Goal: Transaction & Acquisition: Purchase product/service

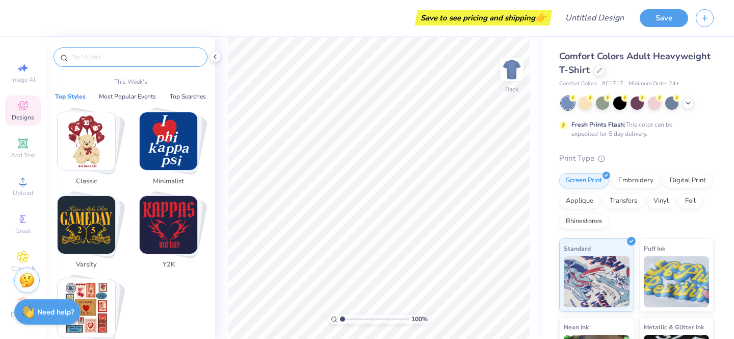
click at [142, 52] on input "text" at bounding box center [135, 57] width 131 height 10
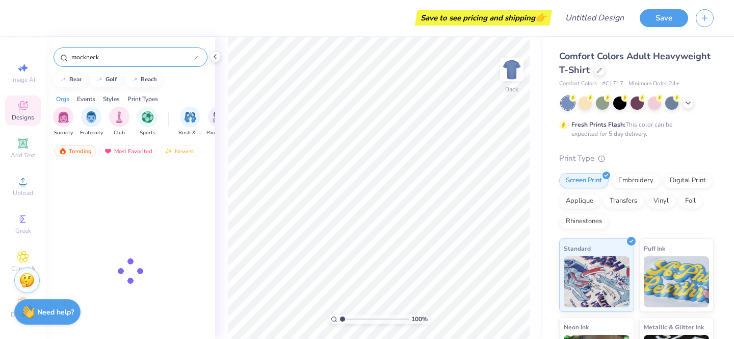
type input "mockneck"
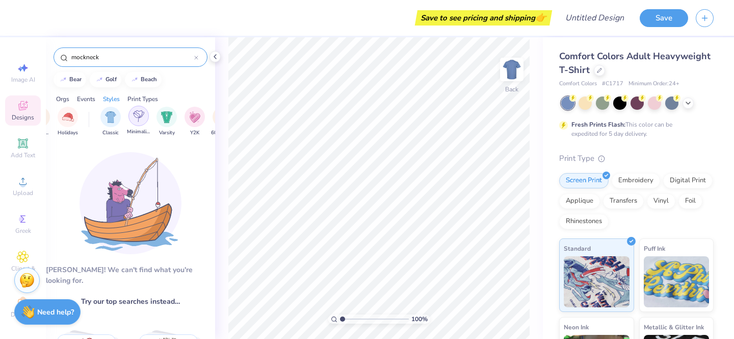
scroll to position [0, 502]
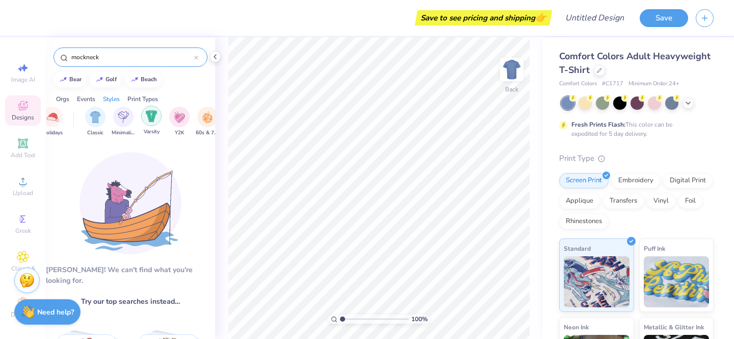
click at [150, 120] on img "filter for Varsity" at bounding box center [152, 116] width 12 height 12
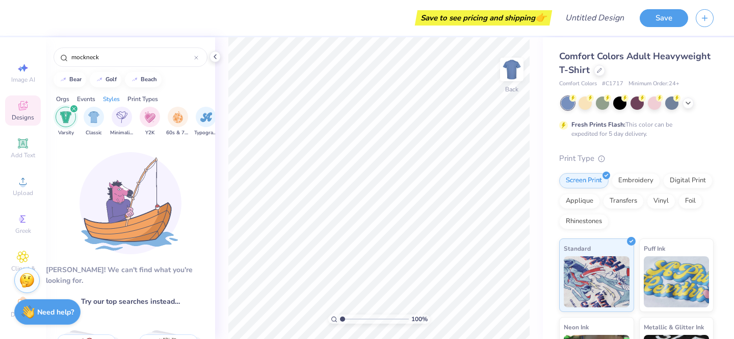
scroll to position [0, 537]
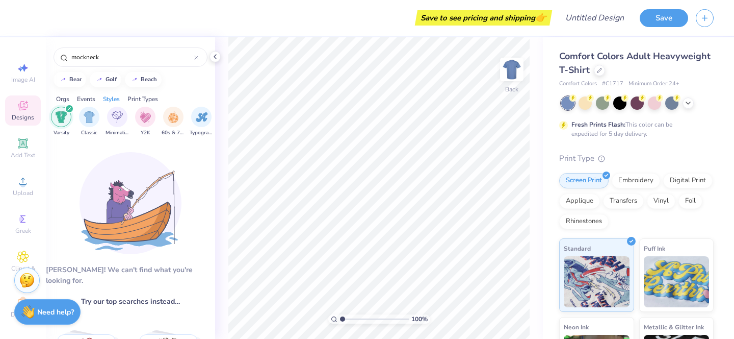
click at [67, 107] on icon "filter for Varsity" at bounding box center [69, 109] width 4 height 4
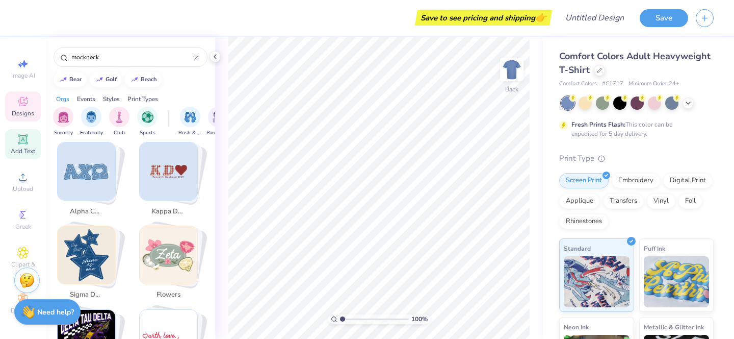
scroll to position [0, 0]
click at [605, 73] on div at bounding box center [599, 69] width 11 height 11
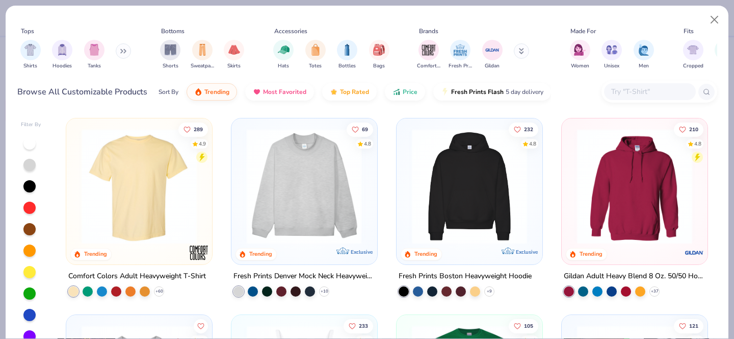
click at [312, 203] on img at bounding box center [304, 186] width 125 height 115
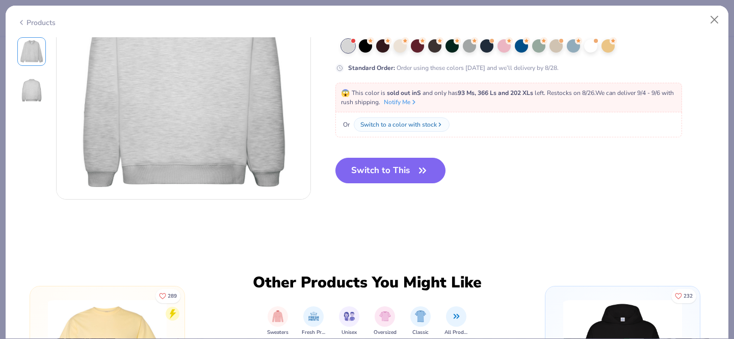
scroll to position [401, 0]
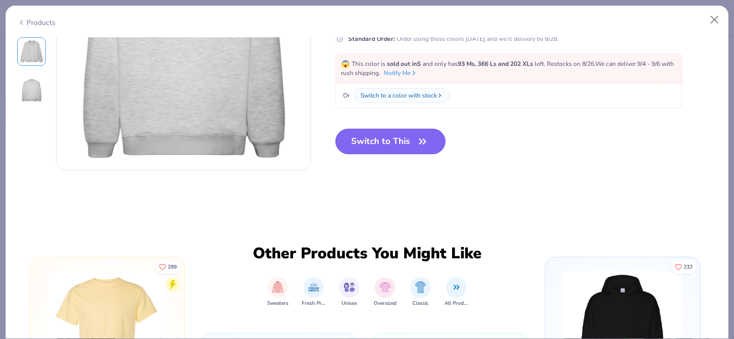
click at [393, 146] on button "Switch to This" at bounding box center [391, 141] width 111 height 25
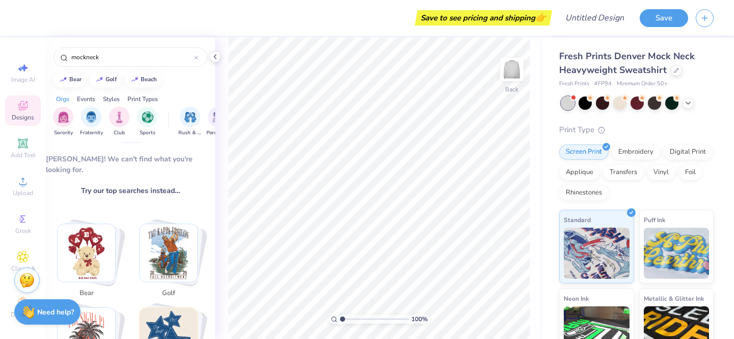
scroll to position [226, 0]
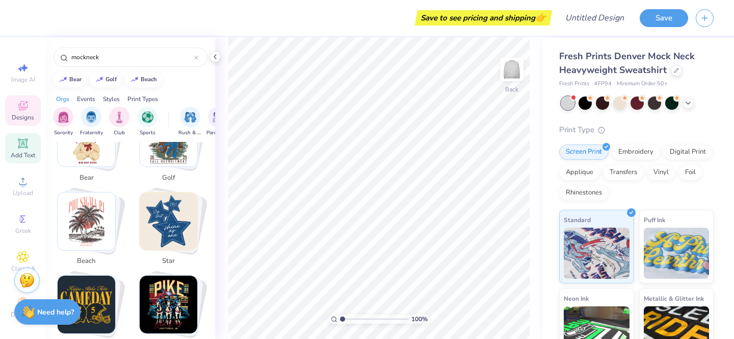
click at [19, 144] on icon at bounding box center [23, 143] width 8 height 8
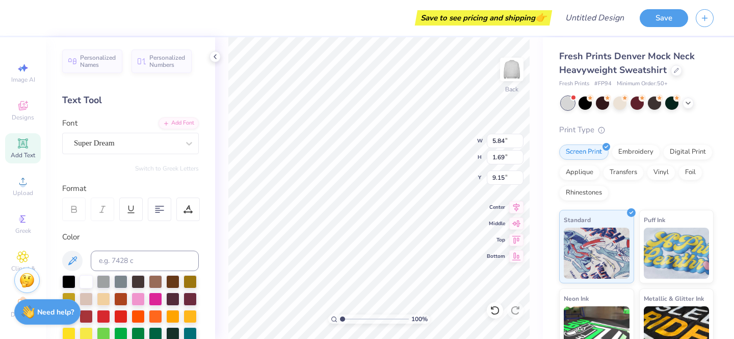
scroll to position [8, 1]
type textarea "CHAMP"
type input "11.13"
type input "2.39"
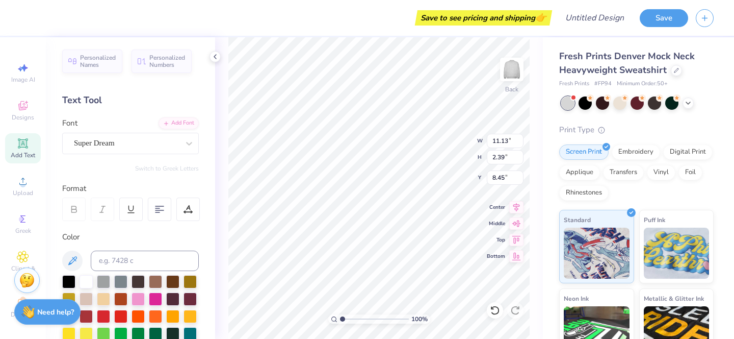
type input "9.18"
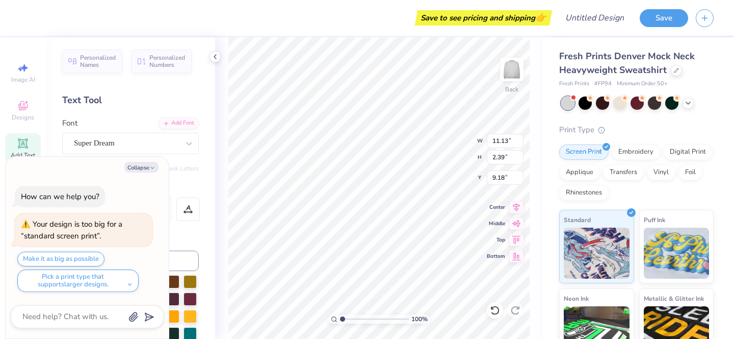
type textarea "x"
type input "1.80"
click at [137, 169] on button "Collapse" at bounding box center [141, 167] width 34 height 11
type textarea "x"
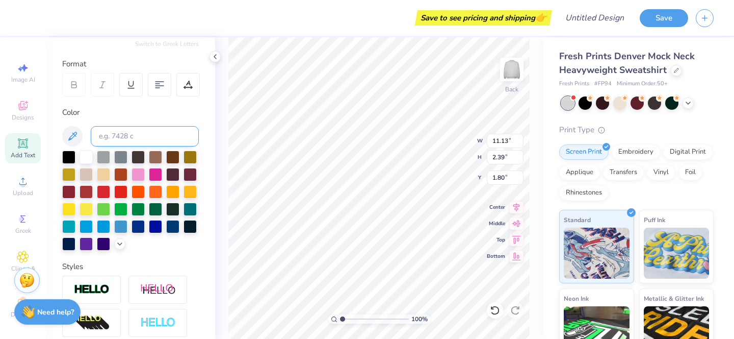
scroll to position [254, 0]
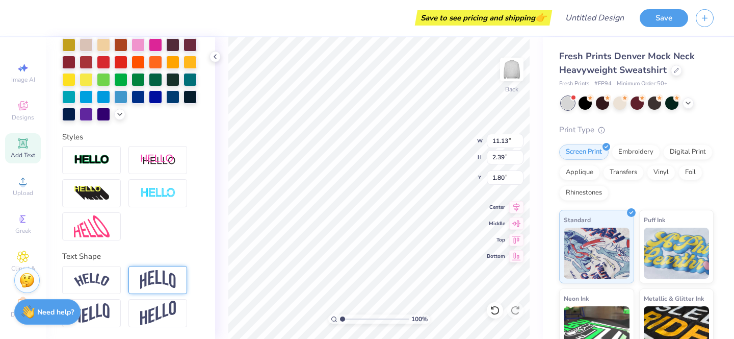
click at [154, 278] on img at bounding box center [158, 279] width 36 height 19
type input "4.05"
type input "0.97"
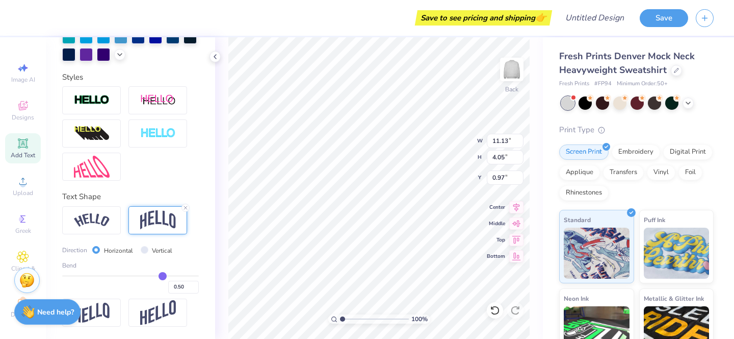
drag, startPoint x: 166, startPoint y: 276, endPoint x: 124, endPoint y: 272, distance: 42.0
click at [124, 273] on div "Bend 0.50" at bounding box center [130, 277] width 137 height 33
type input "0.49"
type input "0.48"
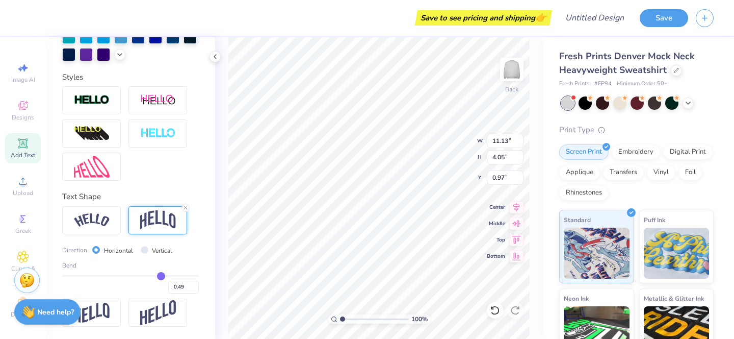
type input "0.48"
type input "0.44"
type input "0.39"
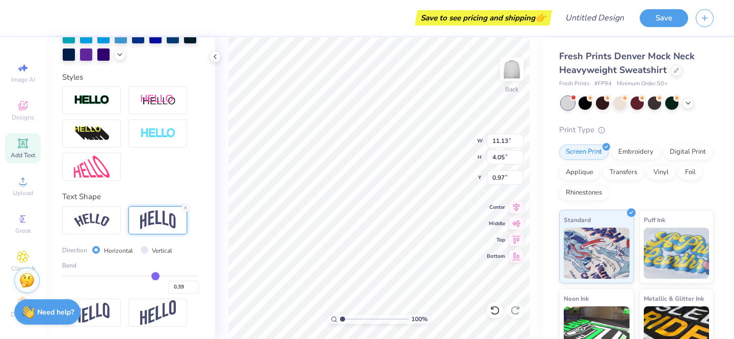
type input "0.31"
type input "0.23"
type input "0.16"
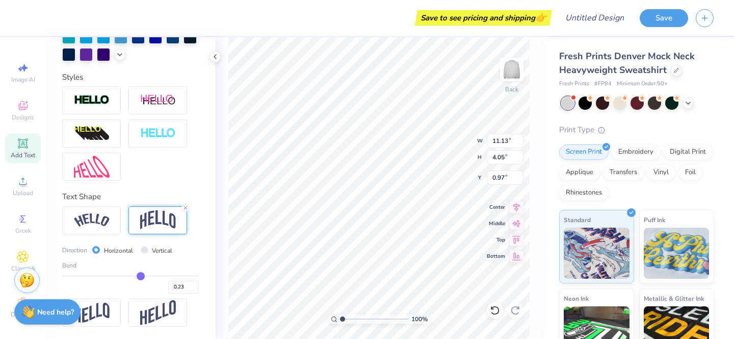
type input "0.16"
type input "0.1"
type input "0.10"
type input "0.05"
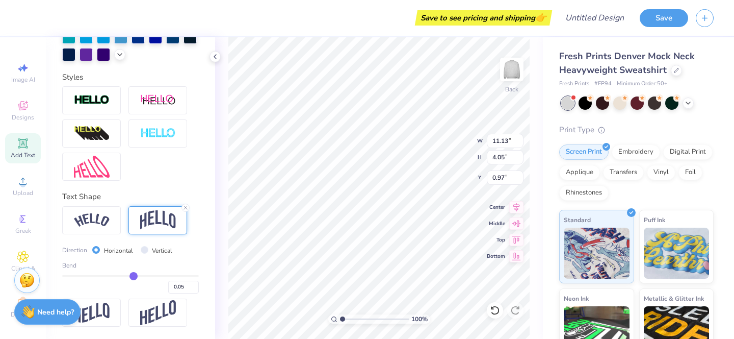
type input "0.01"
type input "-0.03"
type input "-0.06"
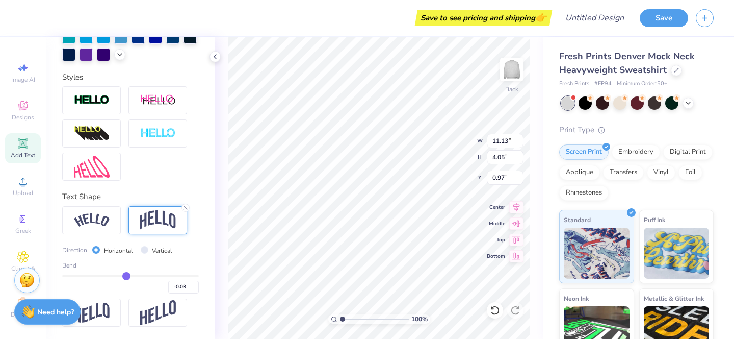
type input "-0.06"
type input "-0.09"
type input "-0.11"
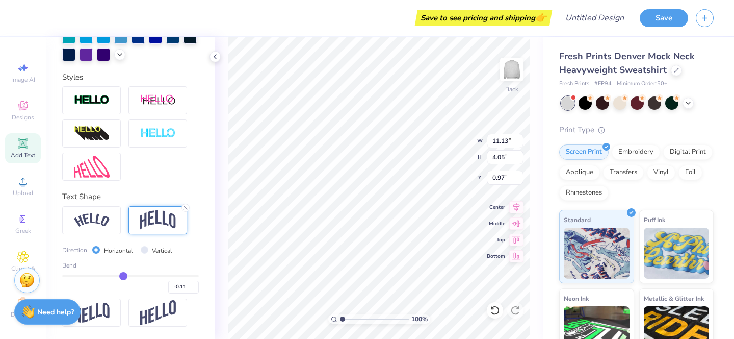
type input "-0.12"
type input "-0.13"
type input "-0.14"
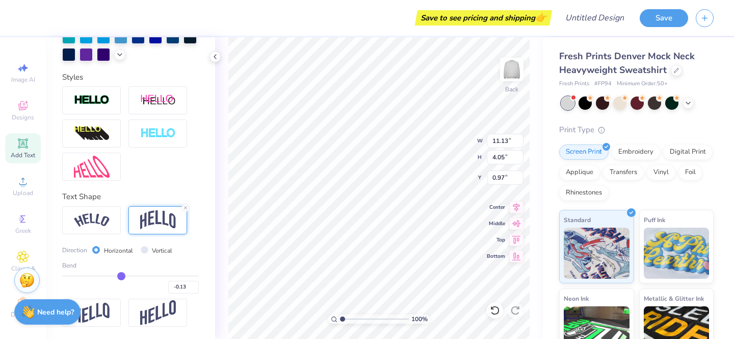
type input "-0.14"
type input "-0.15"
type input "-0.16"
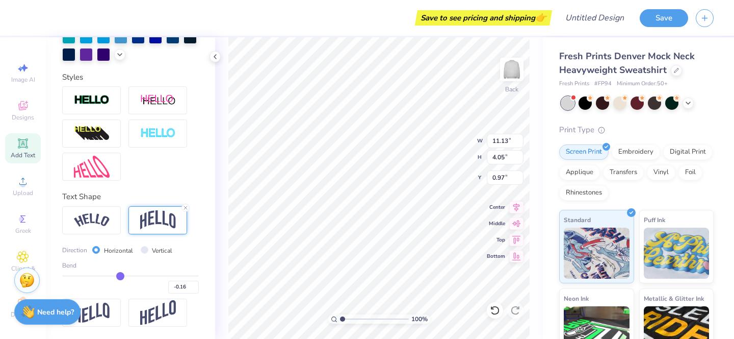
type input "-0.17"
type input "-0.18"
type input "-0.19"
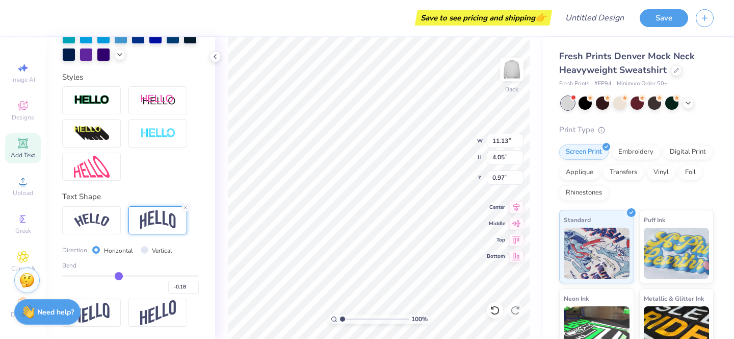
type input "-0.19"
drag, startPoint x: 162, startPoint y: 274, endPoint x: 118, endPoint y: 271, distance: 44.0
type input "-0.19"
click at [118, 275] on input "range" at bounding box center [130, 276] width 137 height 2
type input "3.02"
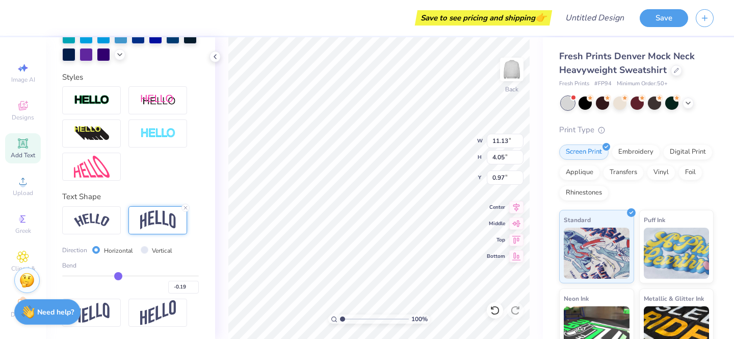
type input "1.49"
type input "-0.22"
type input "-0.21"
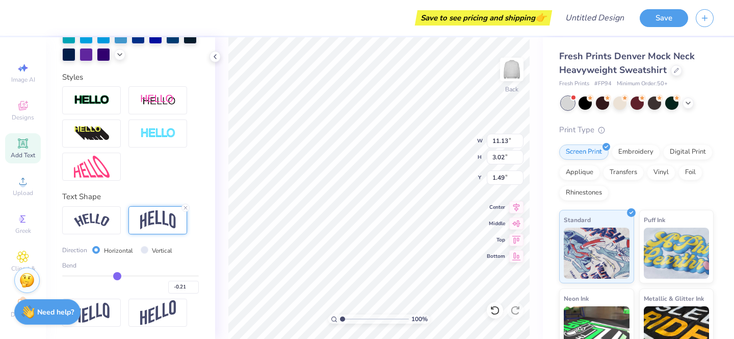
type input "-0.2"
type input "-0.20"
type input "-0.19"
type input "-0.16"
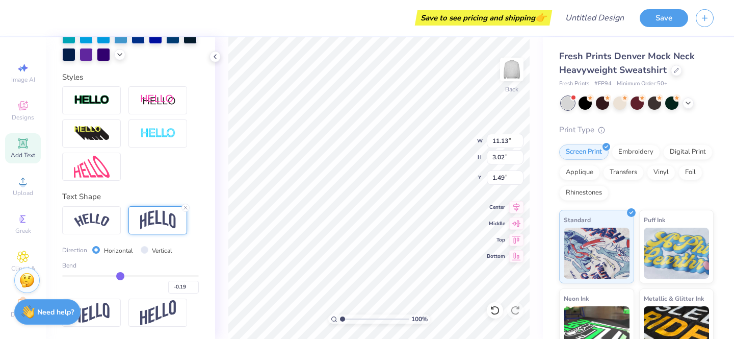
type input "-0.16"
type input "-0.12"
type input "-0.07"
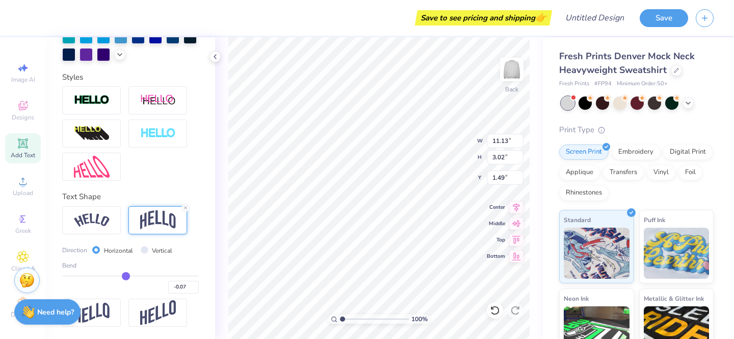
type input "-0.01"
type input "0.04"
type input "0.08"
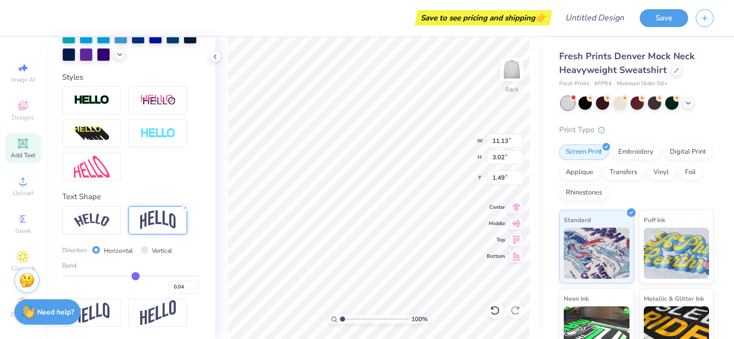
type input "0.08"
type input "0.12"
type input "0.15"
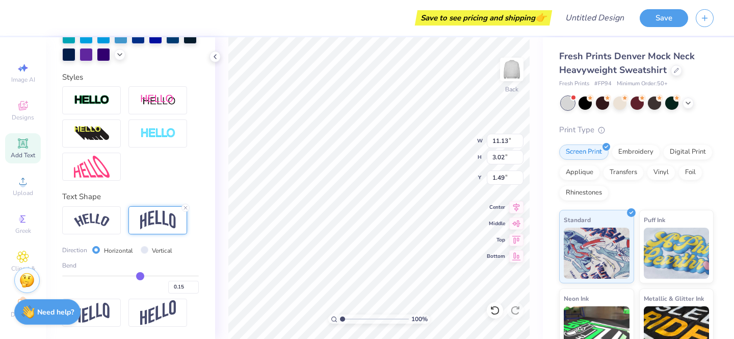
type input "0.17"
type input "0.18"
type input "0.2"
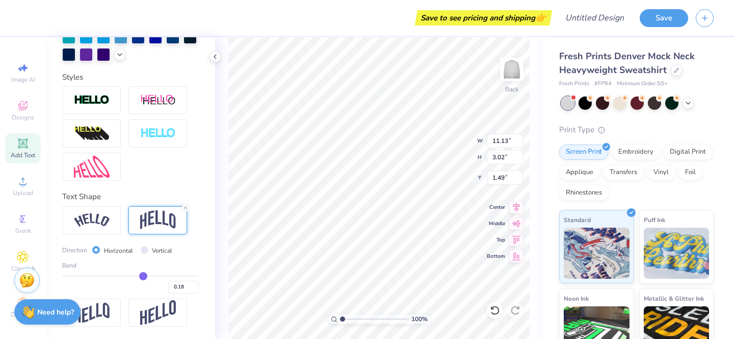
type input "0.20"
type input "0.21"
type input "0.23"
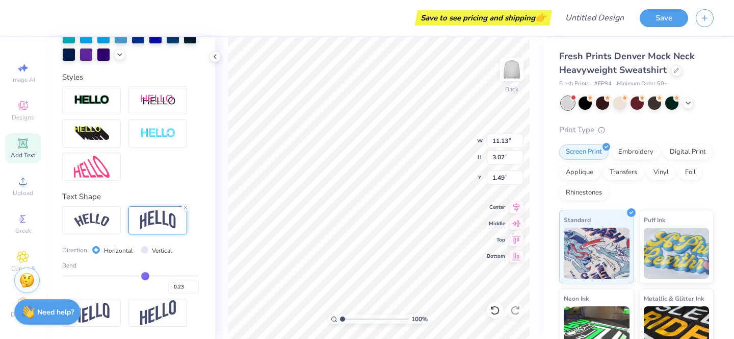
type input "0.26"
type input "0.29"
type input "0.32"
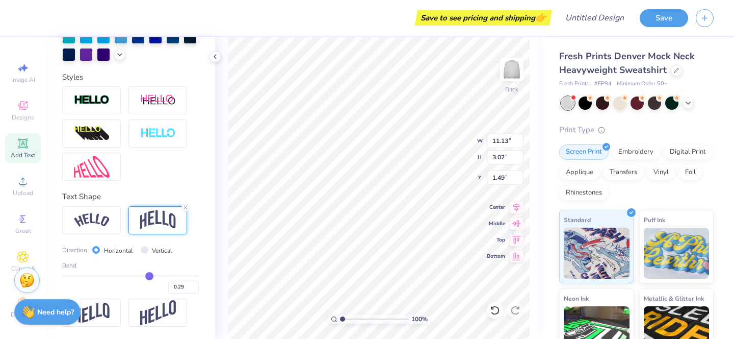
type input "0.32"
type input "0.34"
type input "0.36"
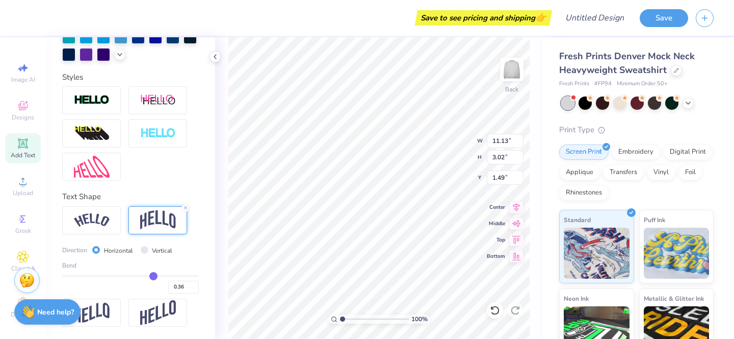
type input "0.38"
type input "0.39"
type input "0.41"
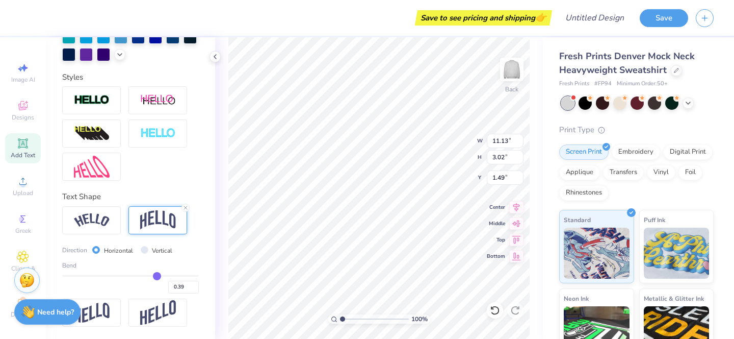
type input "0.41"
type input "0.42"
type input "0.43"
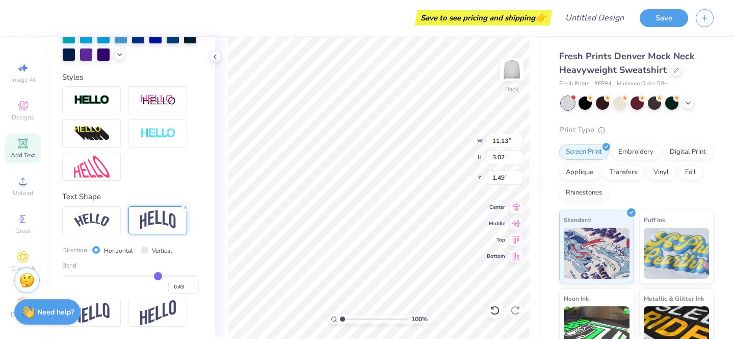
type input "0.44"
drag, startPoint x: 116, startPoint y: 273, endPoint x: 158, endPoint y: 274, distance: 41.8
type input "0.44"
click at [158, 275] on input "range" at bounding box center [130, 276] width 137 height 2
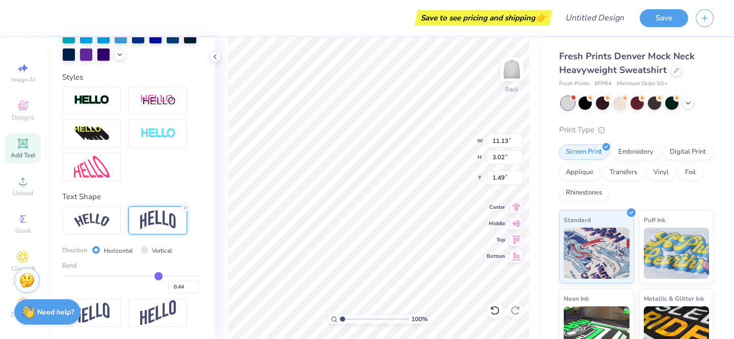
type input "3.81"
type input "1.09"
type input "12.64"
type input "4.33"
type input "1.74"
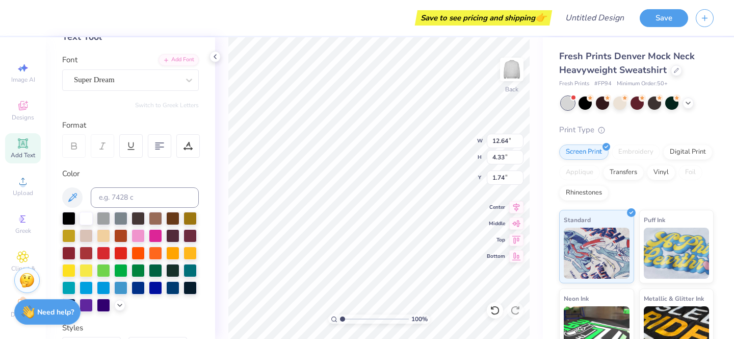
scroll to position [0, 0]
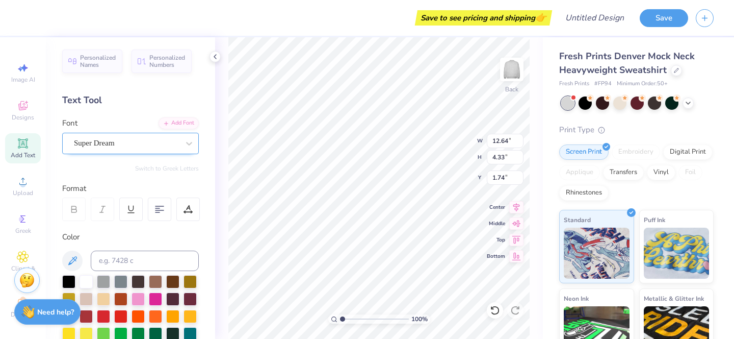
click at [122, 139] on div "Super Dream" at bounding box center [126, 143] width 107 height 16
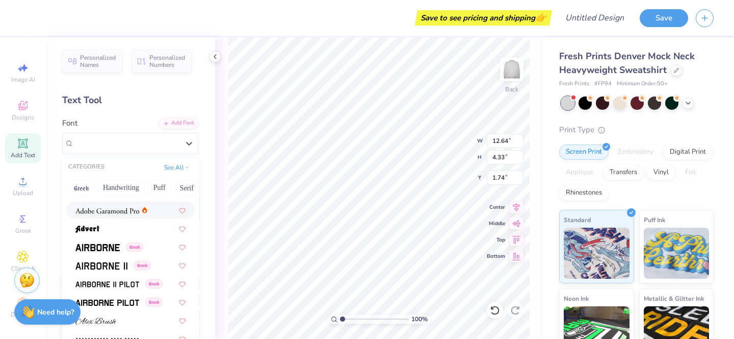
scroll to position [142, 0]
click at [107, 246] on img at bounding box center [97, 247] width 44 height 7
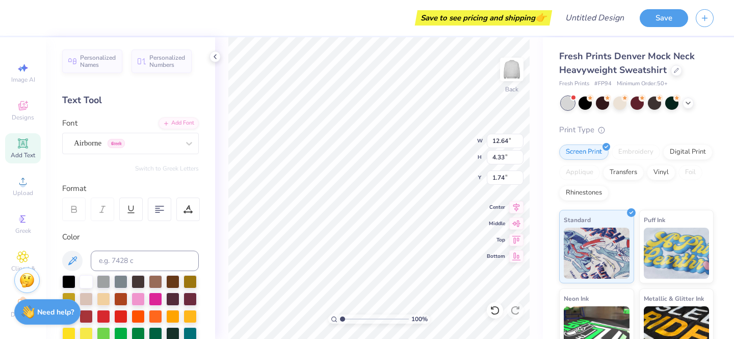
type input "12.58"
type input "4.79"
type input "1.51"
click at [147, 139] on div "Airborne Greek" at bounding box center [126, 143] width 107 height 16
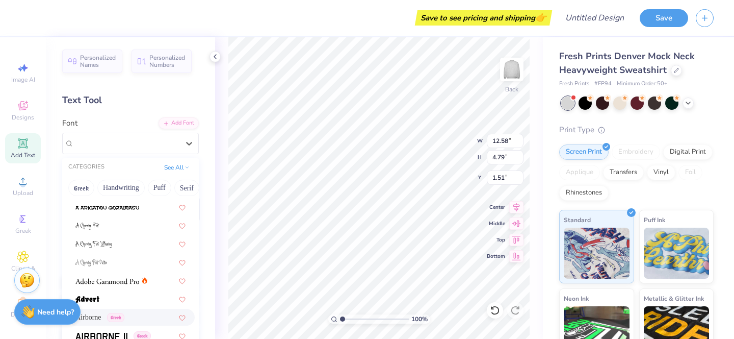
scroll to position [231, 0]
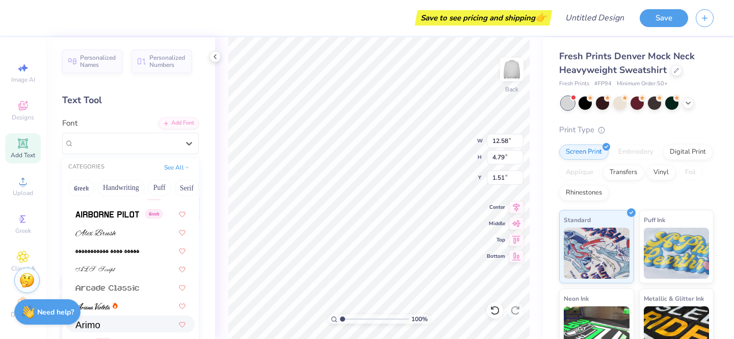
click at [122, 321] on div at bounding box center [130, 323] width 110 height 11
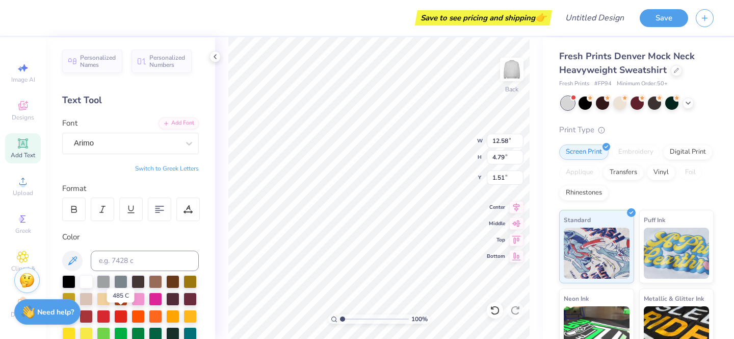
type input "13.61"
type input "4.53"
type input "1.63"
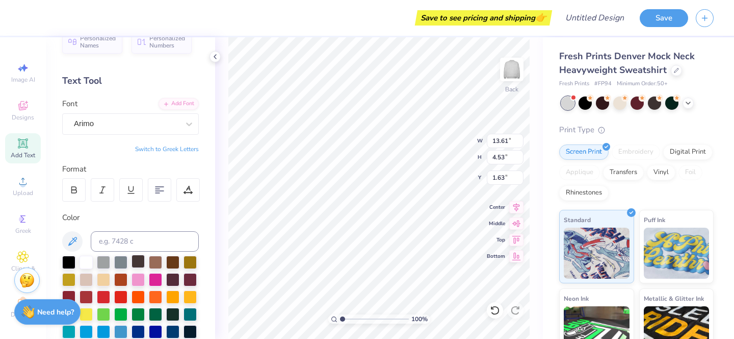
scroll to position [15, 0]
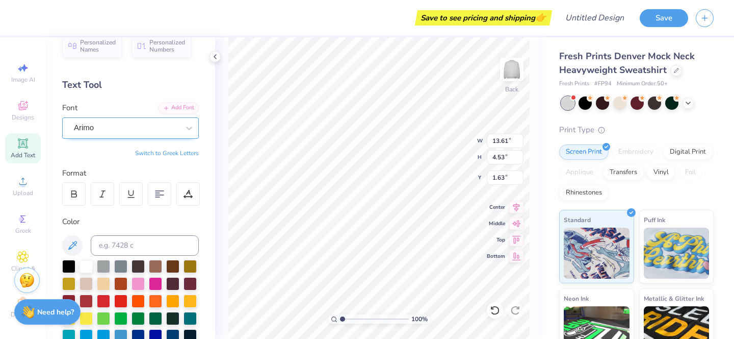
click at [147, 127] on div "Arimo" at bounding box center [126, 128] width 107 height 16
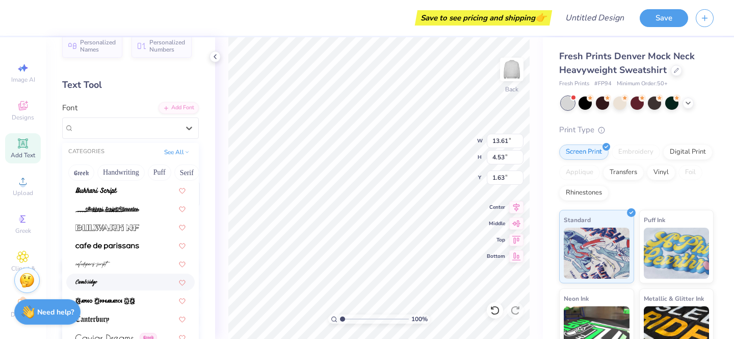
scroll to position [974, 0]
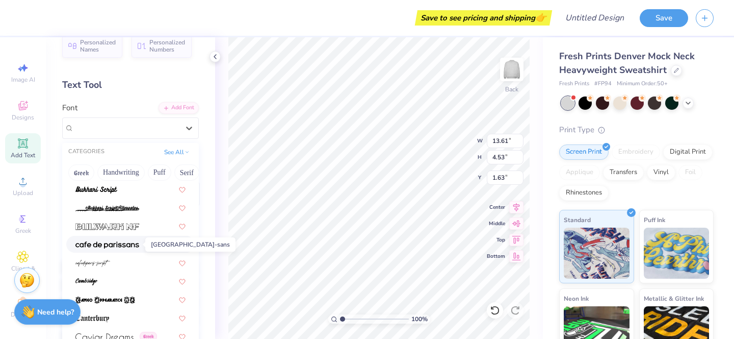
click at [139, 248] on span at bounding box center [107, 244] width 64 height 11
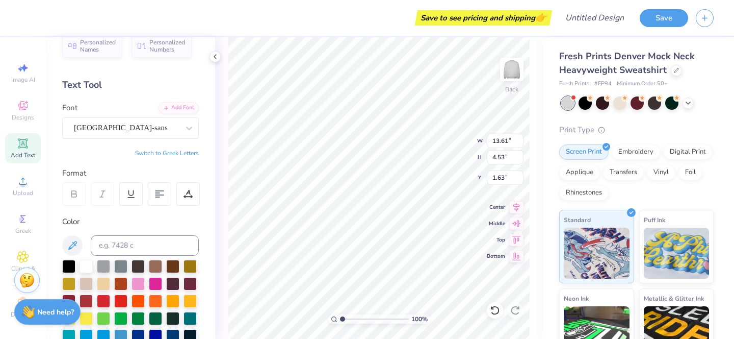
type input "8.55"
type input "3.05"
type input "2.38"
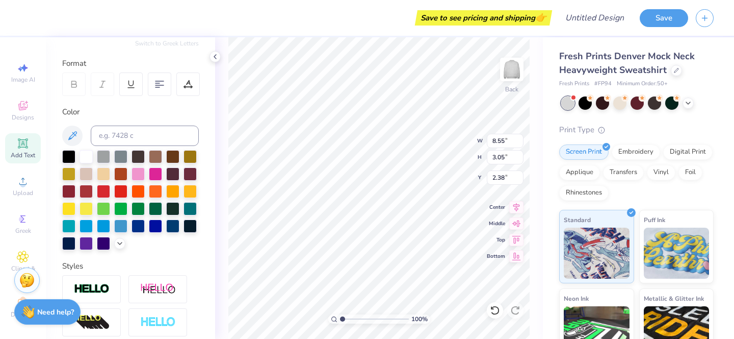
scroll to position [121, 0]
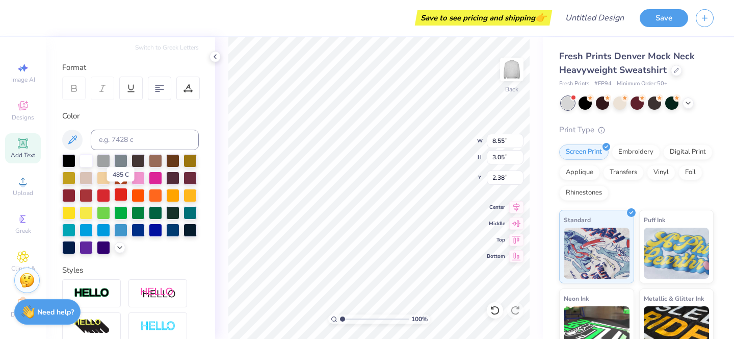
click at [118, 195] on div at bounding box center [120, 194] width 13 height 13
click at [88, 161] on div at bounding box center [86, 159] width 13 height 13
type input "10.89"
type input "3.88"
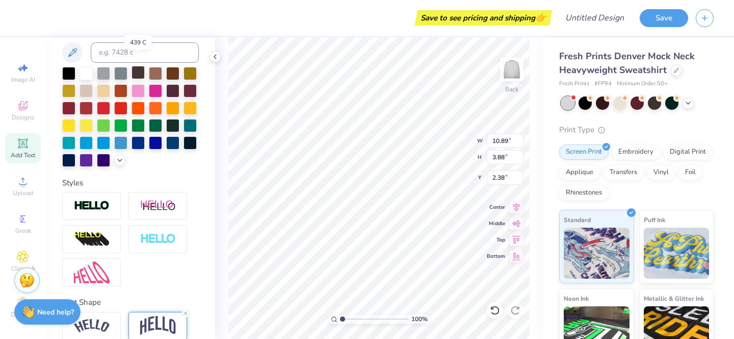
scroll to position [314, 0]
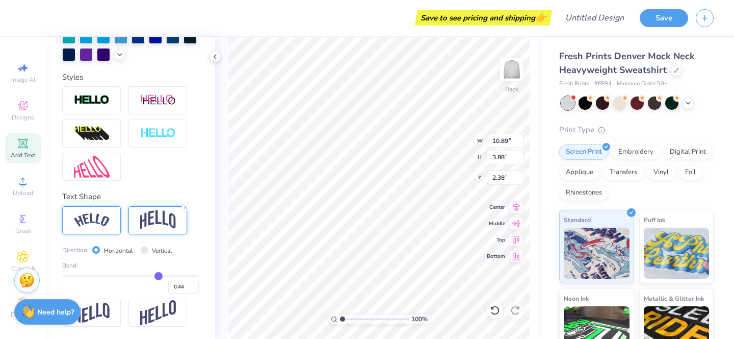
click at [104, 221] on img at bounding box center [92, 220] width 36 height 14
type input "13.15"
type input "3.38"
type input "2.62"
click at [165, 221] on img at bounding box center [158, 219] width 36 height 19
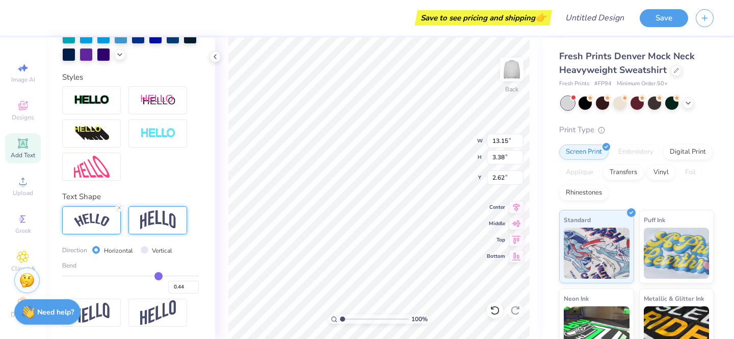
type input "10.89"
type input "3.88"
type input "2.38"
type input "0.4"
type input "0.40"
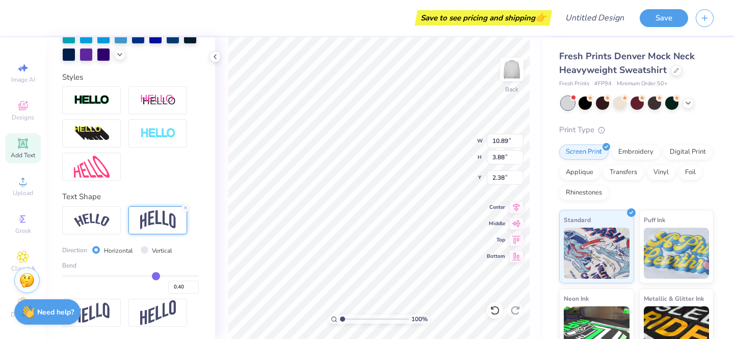
type input "0.38"
type input "0.37"
type input "0.36"
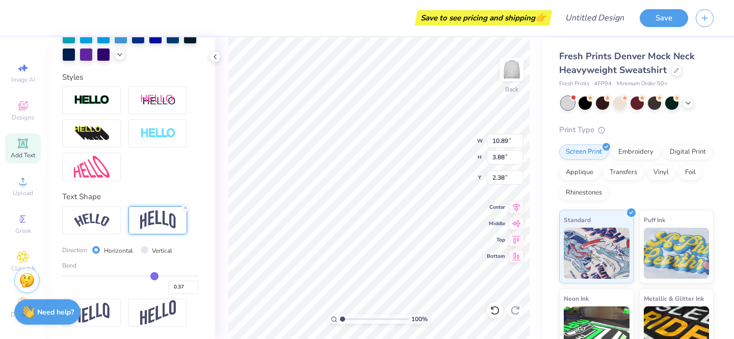
type input "0.36"
type input "0.35"
click at [152, 276] on input "range" at bounding box center [130, 276] width 137 height 2
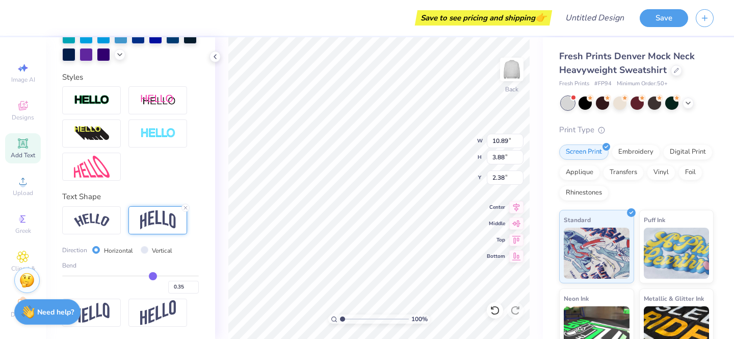
type input "3.56"
type input "2.54"
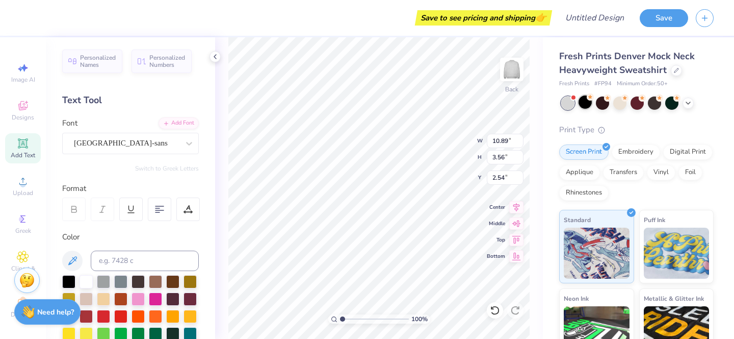
click at [589, 108] on div at bounding box center [585, 101] width 13 height 13
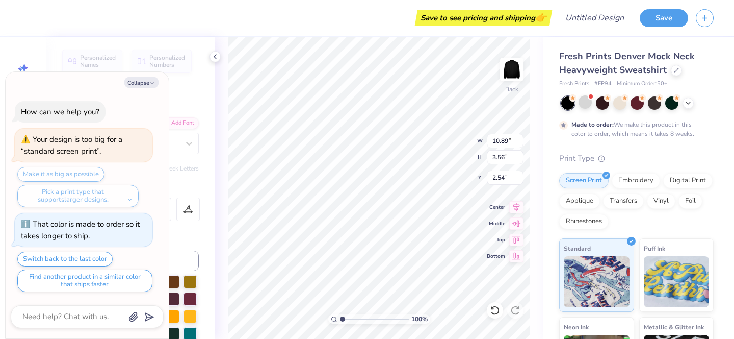
click at [570, 105] on div at bounding box center [567, 102] width 13 height 13
click at [144, 82] on button "Collapse" at bounding box center [141, 82] width 34 height 11
type textarea "x"
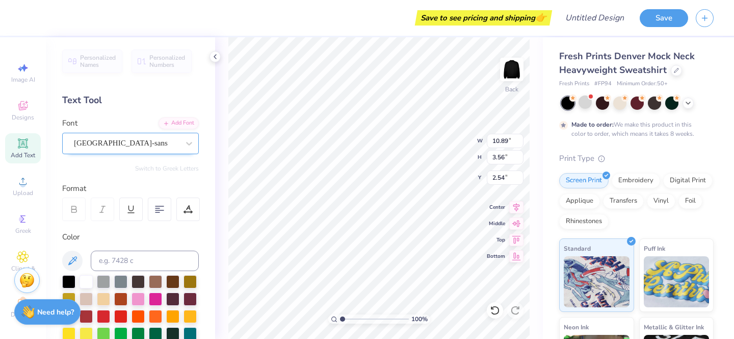
click at [150, 145] on div "cafe de paris-sans" at bounding box center [126, 143] width 107 height 16
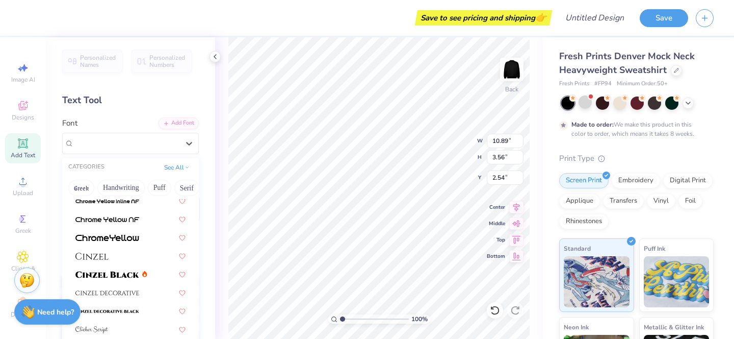
scroll to position [1329, 0]
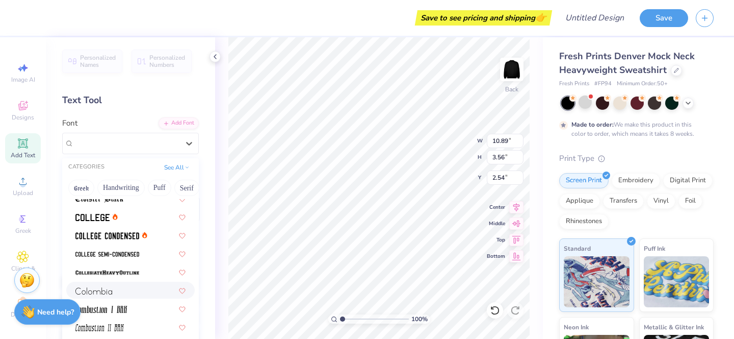
click at [122, 291] on div at bounding box center [130, 290] width 110 height 11
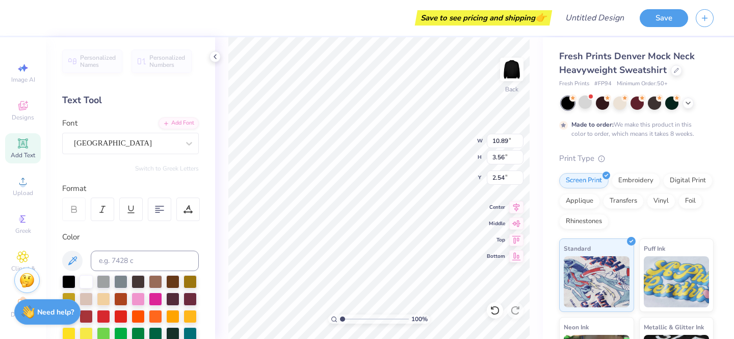
type input "10.05"
type input "3.54"
click at [125, 147] on div "Colombia" at bounding box center [126, 143] width 107 height 16
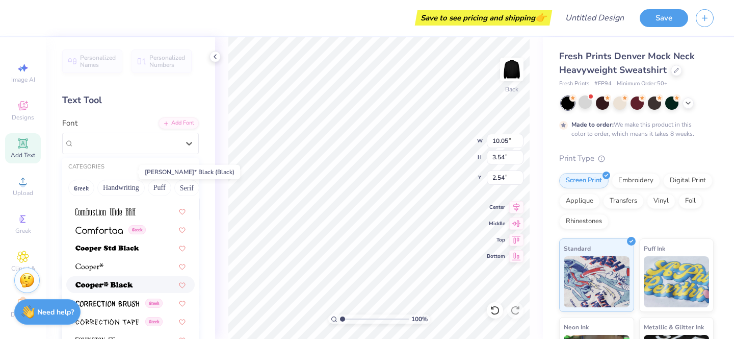
scroll to position [2318, 0]
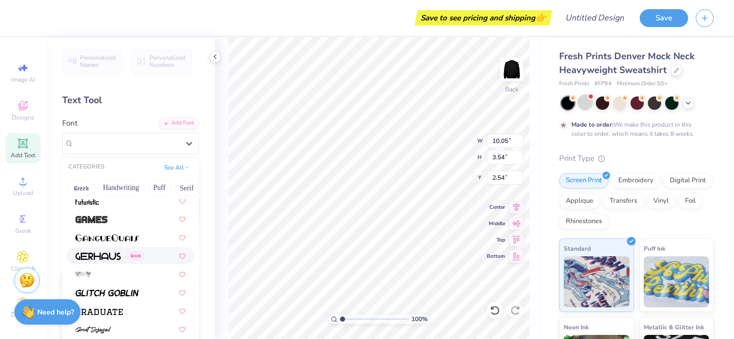
click at [586, 108] on div at bounding box center [585, 101] width 13 height 13
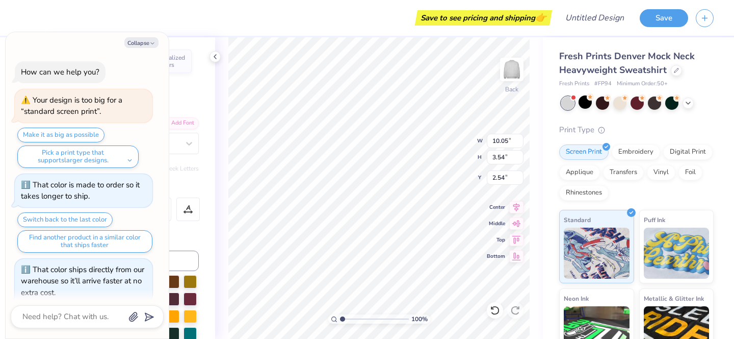
scroll to position [155, 0]
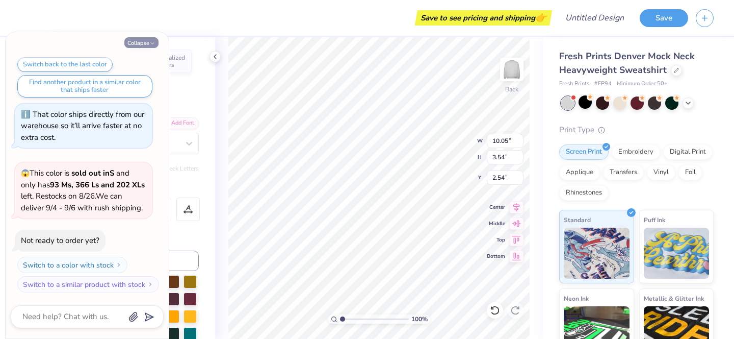
click at [145, 40] on button "Collapse" at bounding box center [141, 42] width 34 height 11
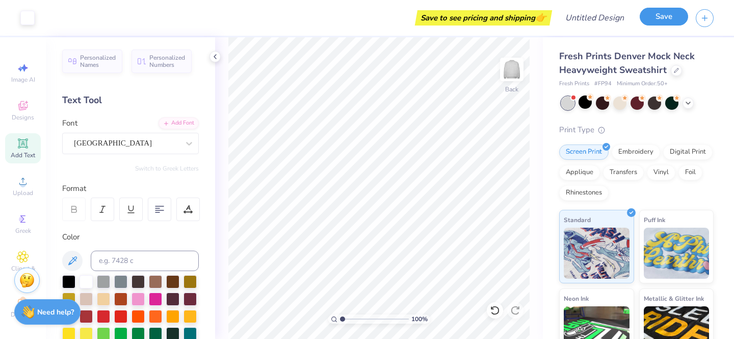
click at [662, 14] on button "Save" at bounding box center [664, 17] width 48 height 18
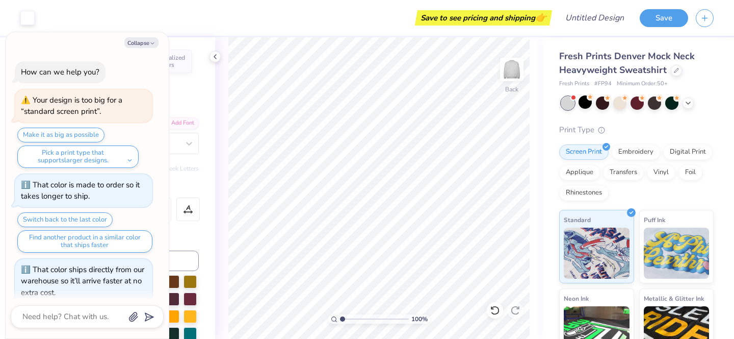
scroll to position [183, 0]
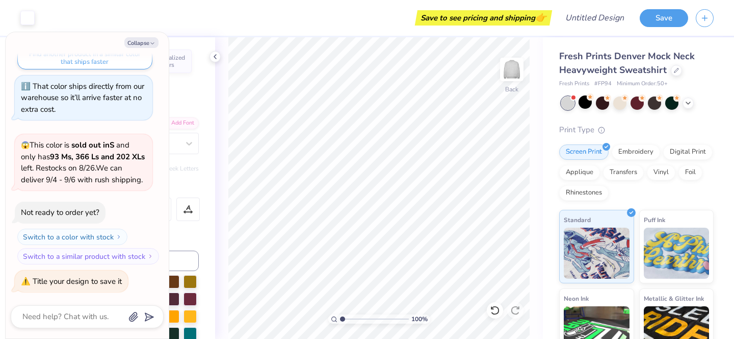
type textarea "x"
type textarea "H"
type textarea "x"
type textarea "HO"
type textarea "x"
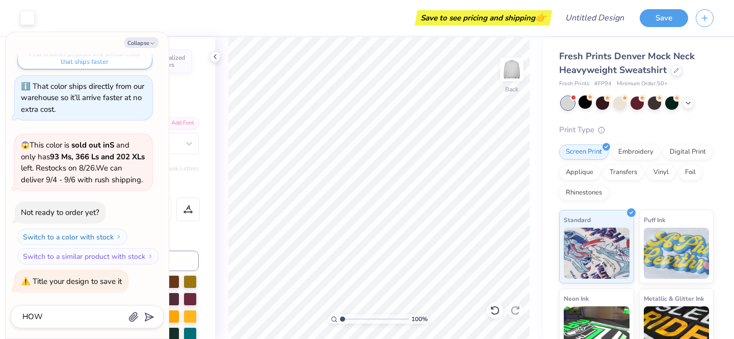
type textarea "HOW"
type textarea "x"
type textarea "HOW M"
type textarea "x"
type textarea "HOW MU"
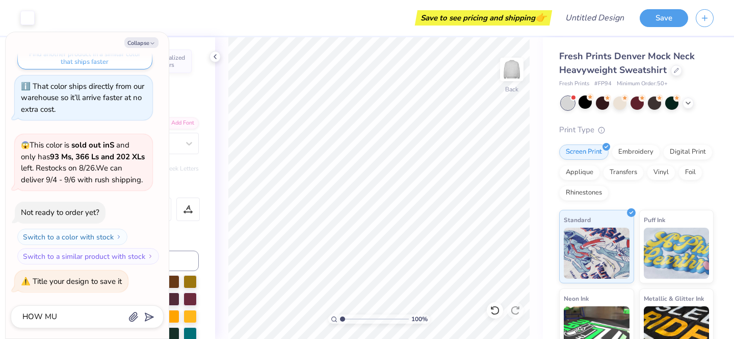
type textarea "x"
type textarea "HOW MUC"
type textarea "x"
type textarea "HOW MUCH"
type textarea "x"
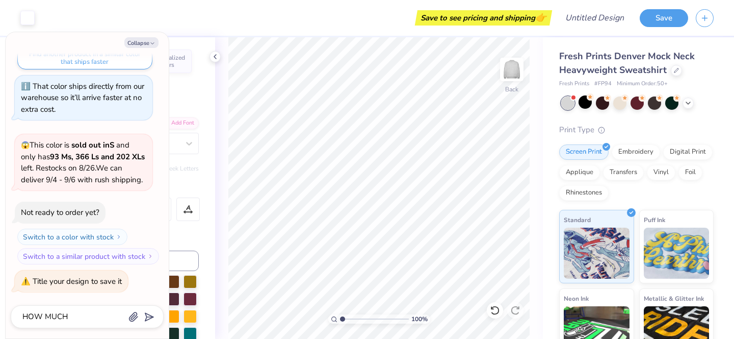
type textarea "HOW MUCH"
type textarea "x"
type textarea "HOW MUCH W"
type textarea "x"
type textarea "HOW MUCH WO"
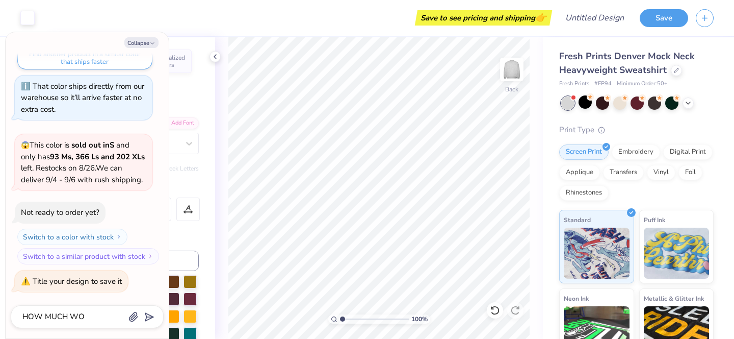
type textarea "x"
type textarea "HOW MUCH WOU"
type textarea "x"
type textarea "HOW MUCH WOUL"
type textarea "x"
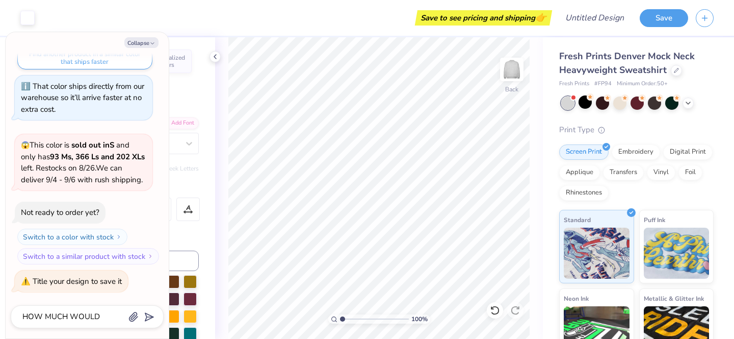
type textarea "HOW MUCH WOULD"
type textarea "x"
type textarea "HOW MUCH WOULD I"
type textarea "x"
type textarea "HOW MUCH WOULD I T"
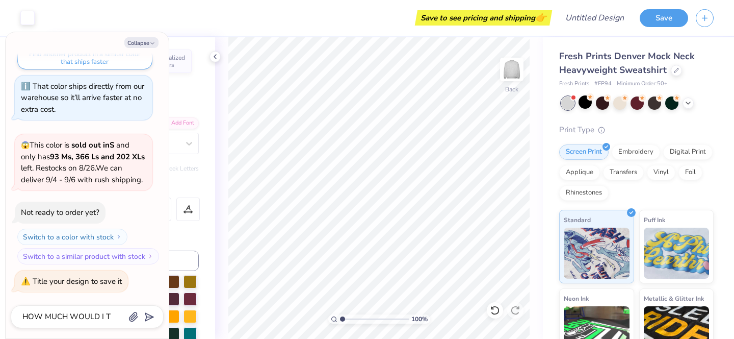
type textarea "x"
type textarea "HOW MUCH WOULD I TB"
type textarea "x"
type textarea "HOW MUCH WOULD I TBE"
type textarea "x"
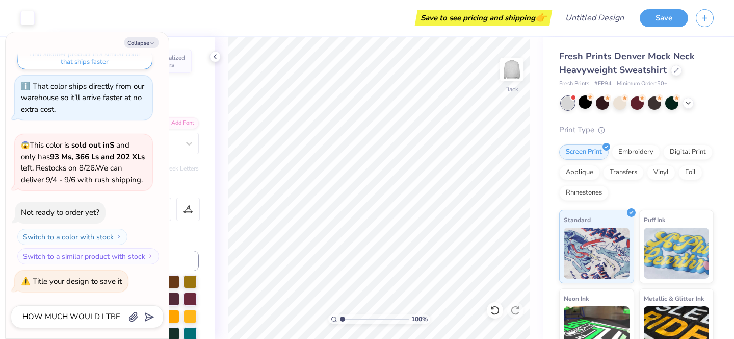
type textarea "HOW MUCH WOULD I TBE T"
type textarea "x"
type textarea "HOW MUCH WOULD I TBE TO"
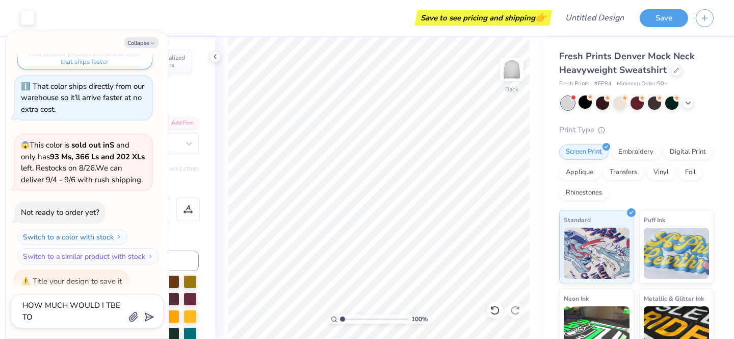
type textarea "x"
type textarea "HOW MUCH WOULD I TBE TO"
type textarea "x"
type textarea "HOW MUCH WOULD I TBE TO B"
type textarea "x"
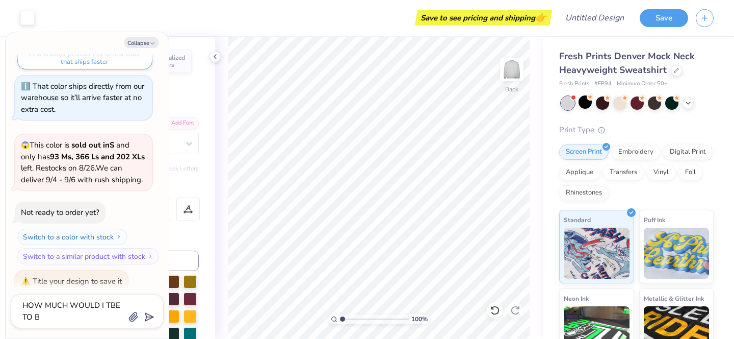
type textarea "HOW MUCH WOULD I TBE TO BU"
type textarea "x"
type textarea "HOW MUCH WOULD I TBE TO BUU"
type textarea "x"
type textarea "HOW MUCH WOULD I TBE TO BU"
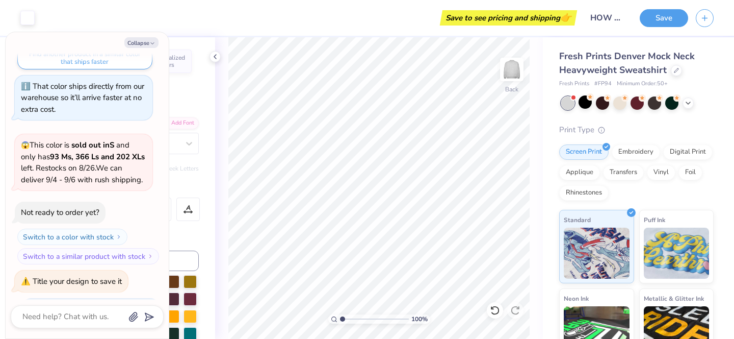
scroll to position [173, 0]
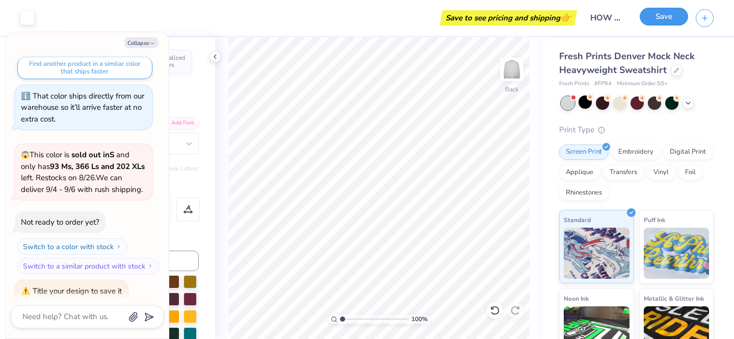
click at [667, 19] on button "Save" at bounding box center [664, 17] width 48 height 18
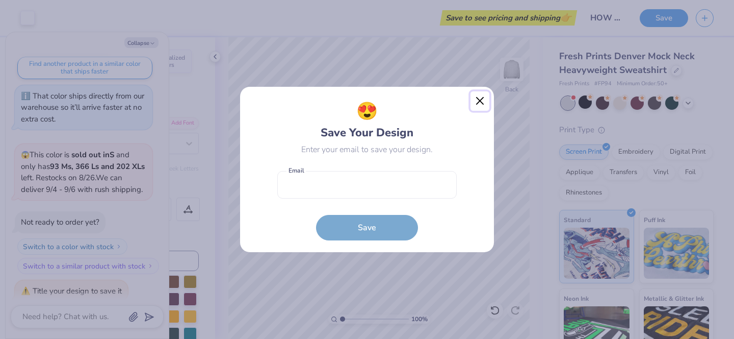
click at [478, 104] on button "Close" at bounding box center [480, 100] width 19 height 19
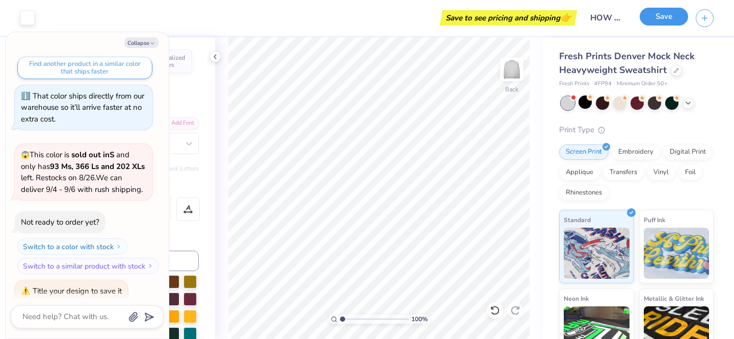
click at [668, 15] on button "Save" at bounding box center [664, 17] width 48 height 18
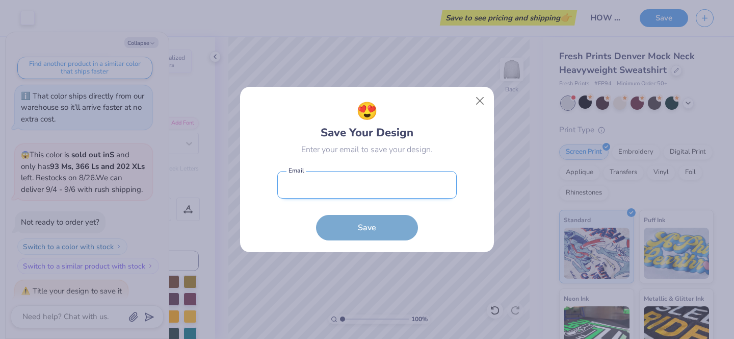
click at [344, 180] on input "email" at bounding box center [367, 185] width 180 height 28
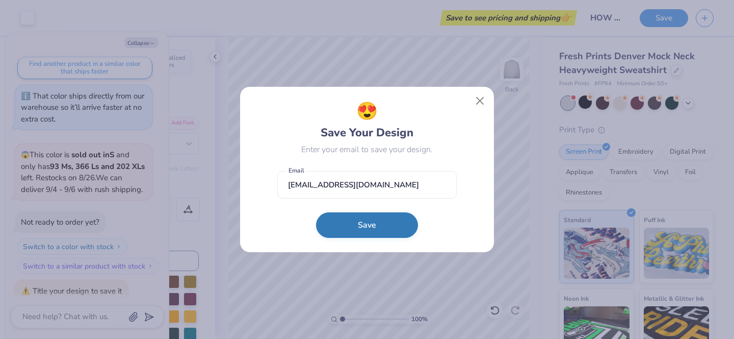
click at [370, 233] on button "Save" at bounding box center [367, 224] width 102 height 25
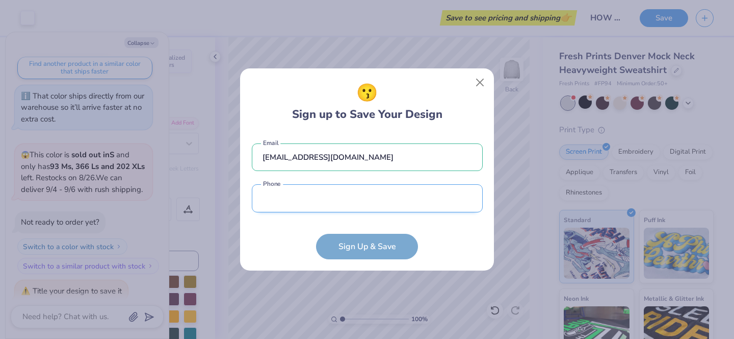
click at [324, 203] on input "tel" at bounding box center [367, 198] width 231 height 28
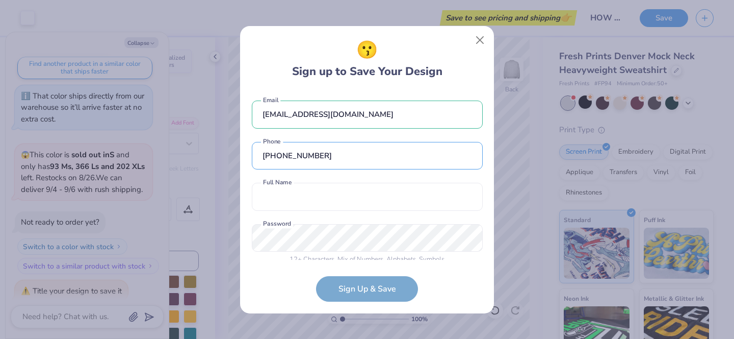
scroll to position [10, 0]
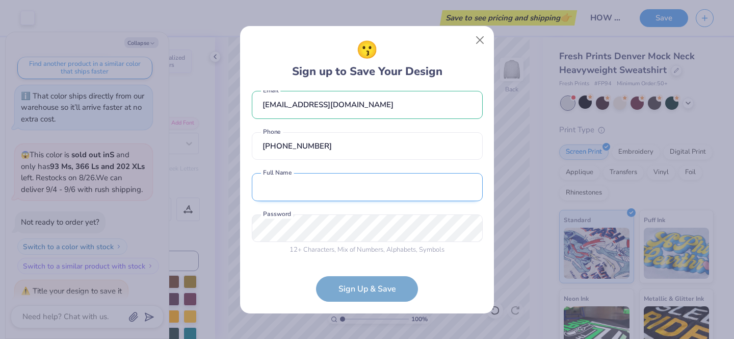
click at [351, 189] on input "text" at bounding box center [367, 187] width 231 height 28
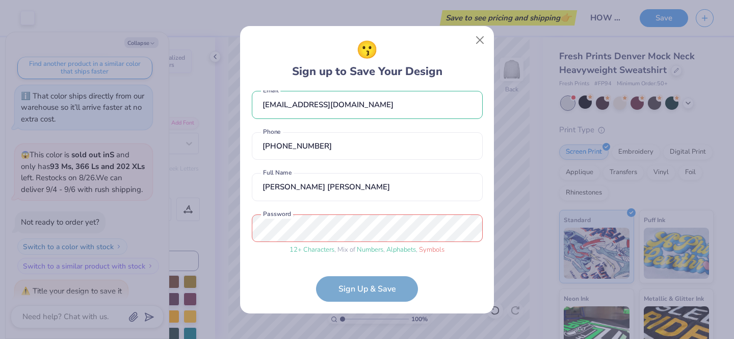
click at [363, 302] on div "😗 Sign up to Save Your Design alupe@championmgt.com Email (214) 493-6276 Phone …" at bounding box center [367, 169] width 254 height 287
click at [361, 289] on form "alupe@championmgt.com Email (214) 493-6276 Phone abby lupe Full Name 12 + Chara…" at bounding box center [367, 195] width 231 height 211
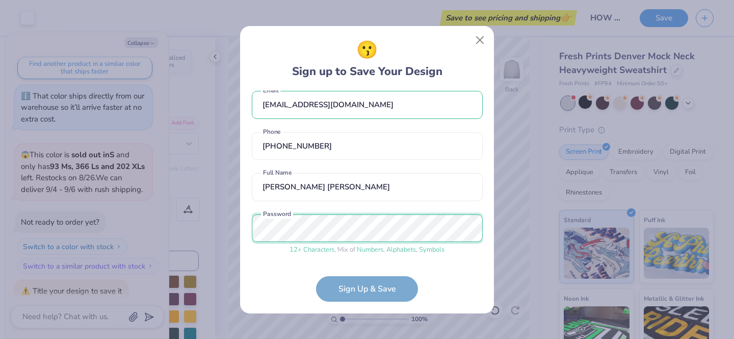
scroll to position [48, 0]
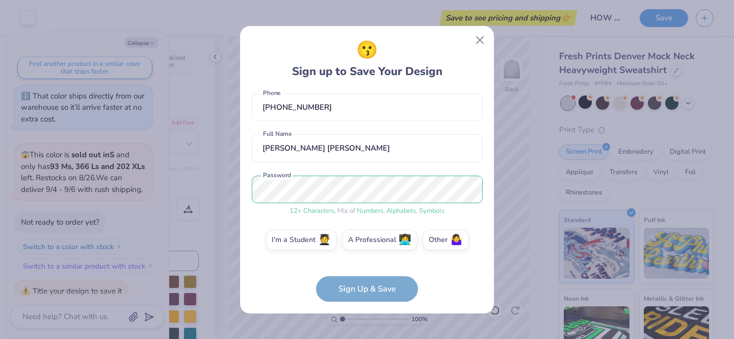
click at [381, 288] on form "alupe@championmgt.com Email (214) 493-6276 Phone abby lupe Full Name 12 + Chara…" at bounding box center [367, 195] width 231 height 211
click at [375, 285] on form "alupe@championmgt.com Email (214) 493-6276 Phone abby lupe Full Name 12 + Chara…" at bounding box center [367, 195] width 231 height 211
click at [391, 241] on label "A Professional 👩‍💻" at bounding box center [379, 238] width 75 height 20
click at [371, 287] on input "A Professional 👩‍💻" at bounding box center [367, 290] width 7 height 7
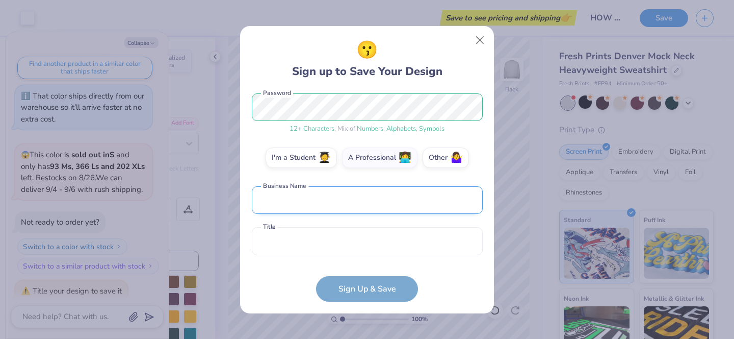
click at [324, 197] on input "text" at bounding box center [367, 200] width 231 height 28
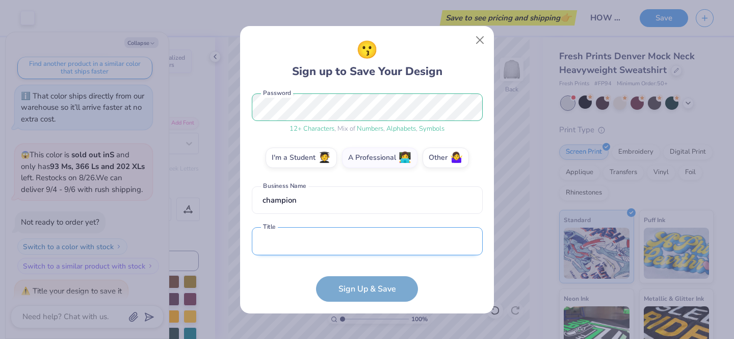
click at [396, 247] on input "text" at bounding box center [367, 241] width 231 height 28
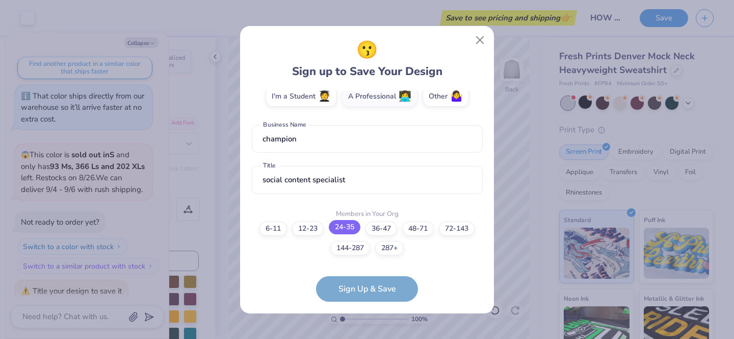
click at [338, 228] on label "24-35" at bounding box center [345, 227] width 32 height 14
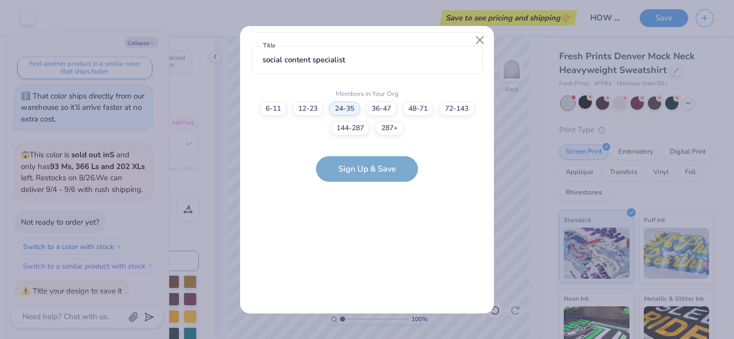
scroll to position [0, 0]
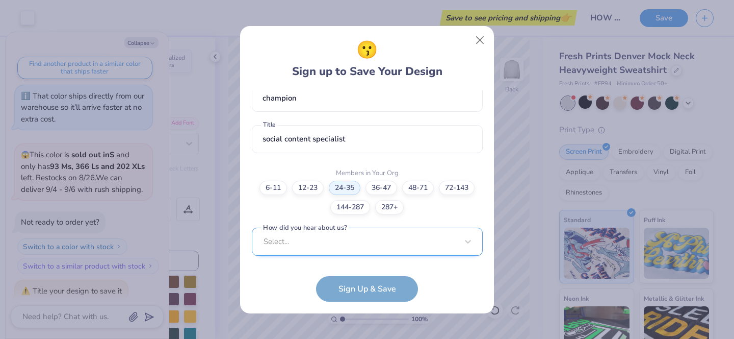
click at [319, 240] on div "Select..." at bounding box center [367, 241] width 231 height 28
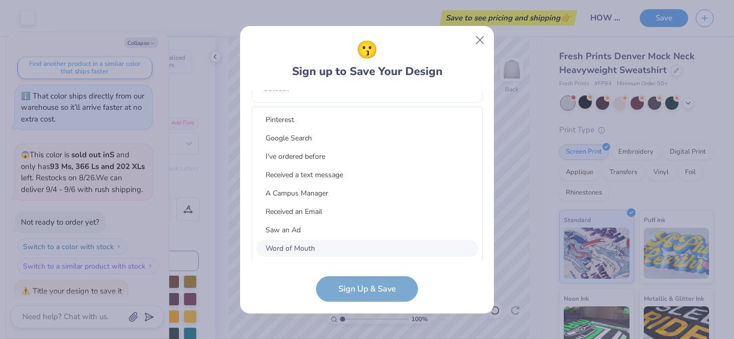
click at [305, 247] on div "Word of Mouth" at bounding box center [368, 248] width 222 height 17
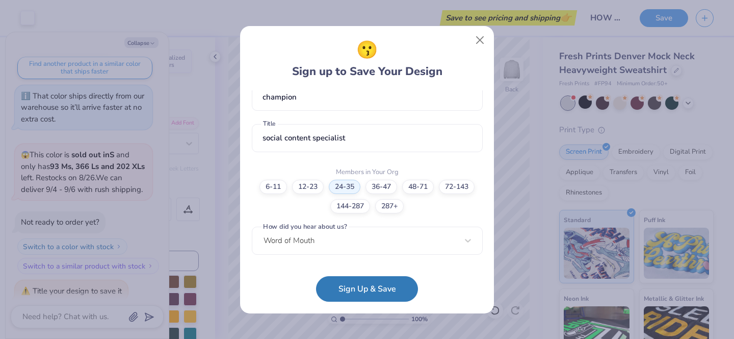
scroll to position [233, 0]
click at [375, 302] on div "😗 Sign up to Save Your Design alupe@championmgt.com Email (214) 493-6276 Phone …" at bounding box center [367, 169] width 254 height 287
click at [374, 288] on button "Sign Up & Save" at bounding box center [367, 285] width 102 height 25
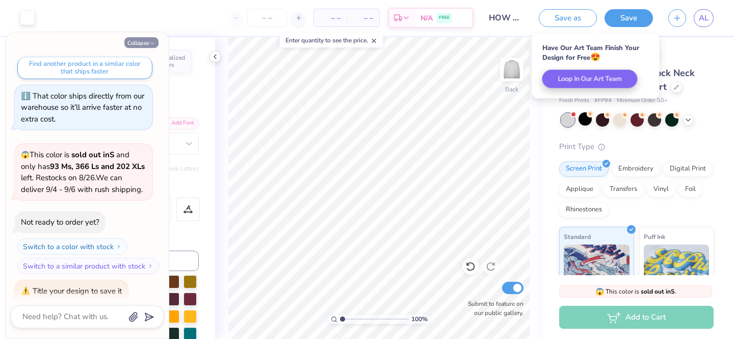
click at [142, 42] on button "Collapse" at bounding box center [141, 42] width 34 height 11
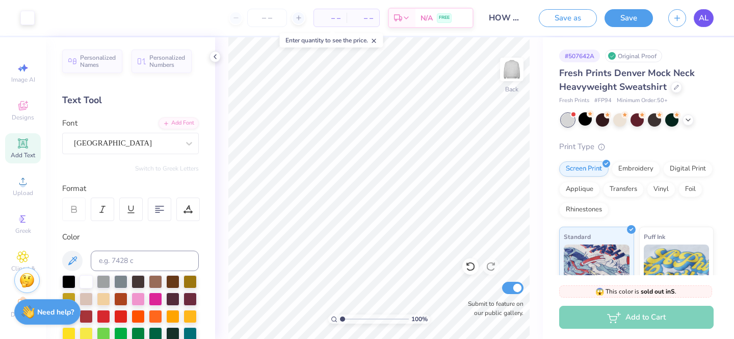
click at [707, 19] on span "AL" at bounding box center [704, 18] width 10 height 12
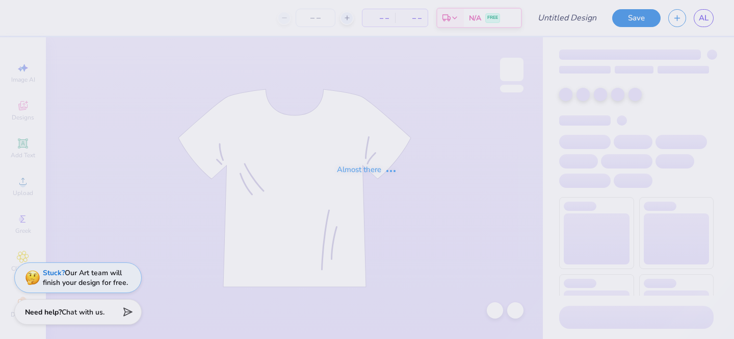
type input "HOW MUCH WOULD I TBE TO BUY 50 OF THESE"
type input "50"
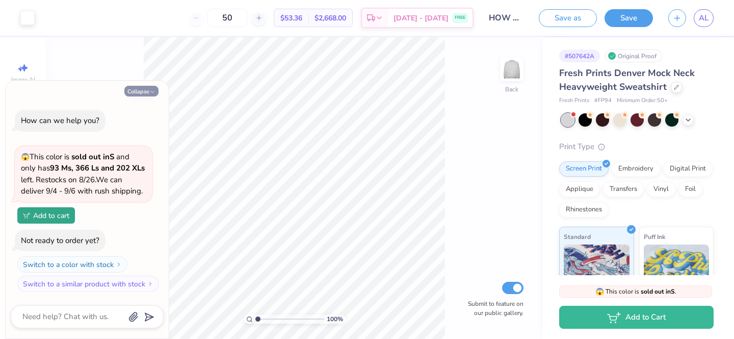
click at [132, 90] on button "Collapse" at bounding box center [141, 91] width 34 height 11
type textarea "x"
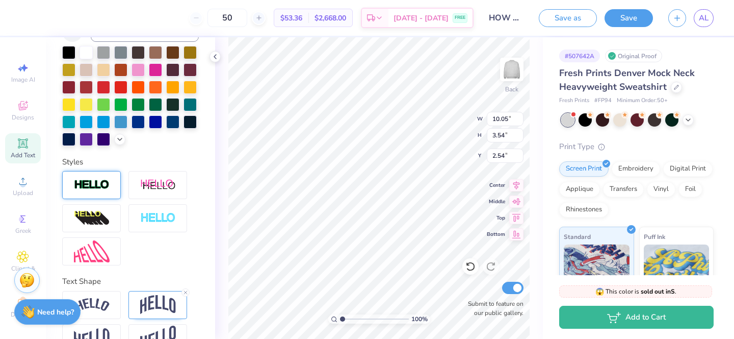
scroll to position [238, 0]
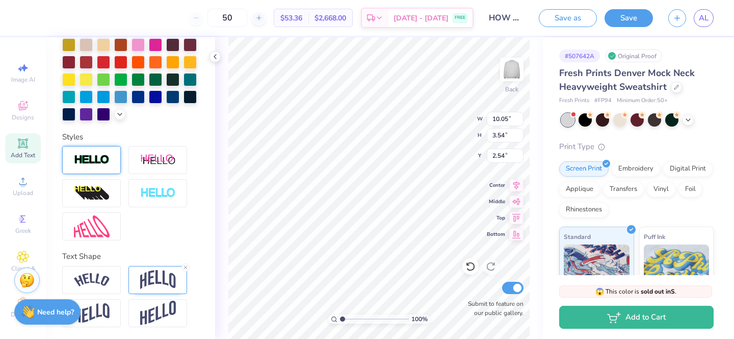
click at [102, 160] on img at bounding box center [92, 160] width 36 height 12
type input "10.12"
type input "3.61"
type input "2.51"
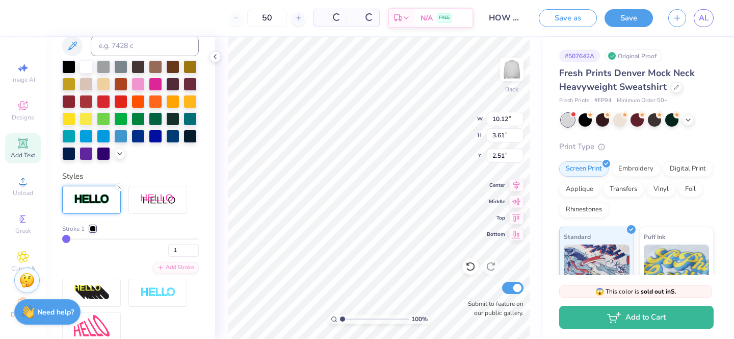
scroll to position [294, 0]
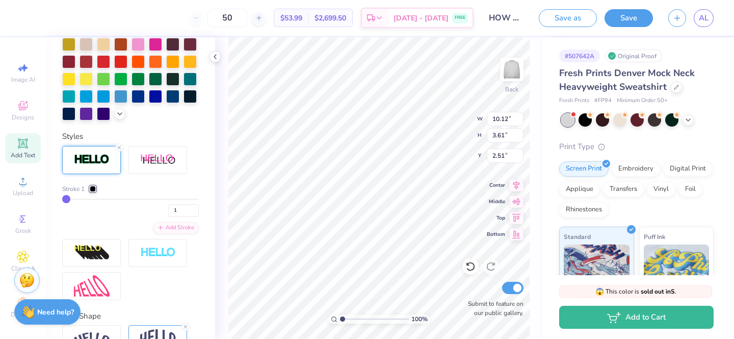
type input "2"
type input "8"
type input "19"
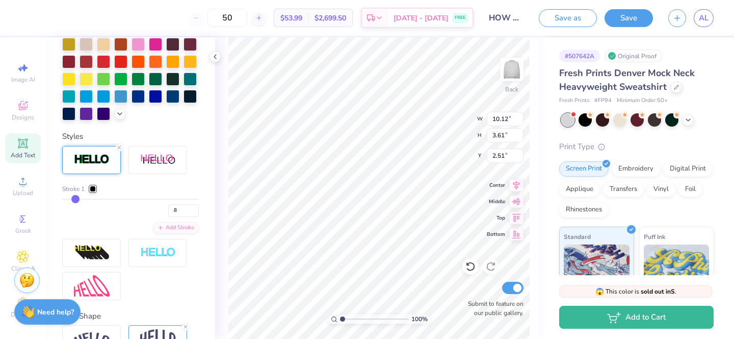
type input "19"
type input "36"
type input "57"
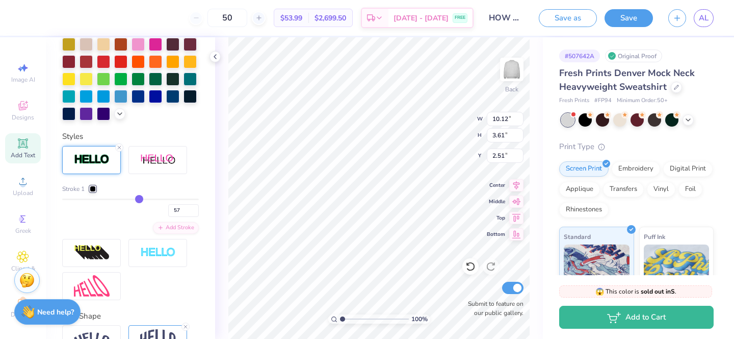
type input "64"
type input "68"
type input "70"
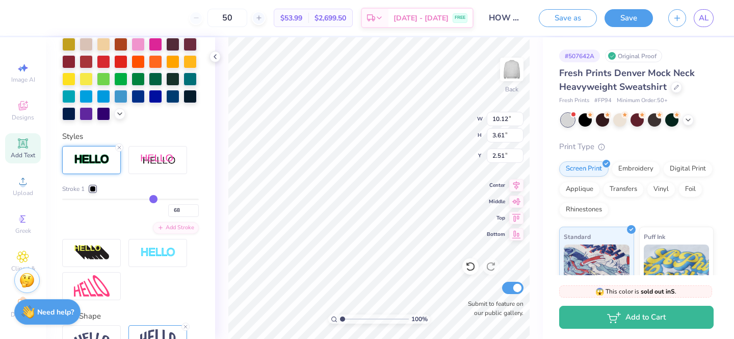
type input "70"
type input "71"
type input "72"
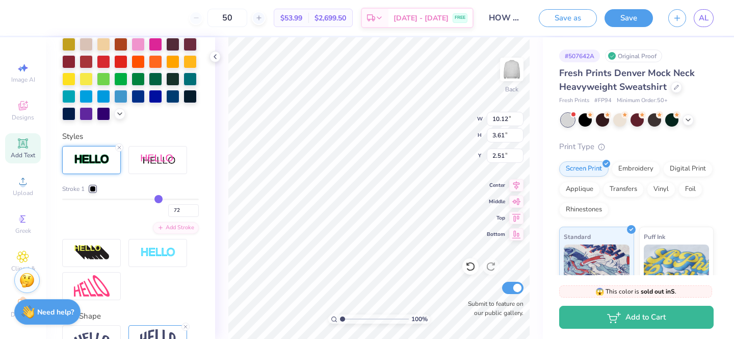
type input "73"
type input "74"
type input "75"
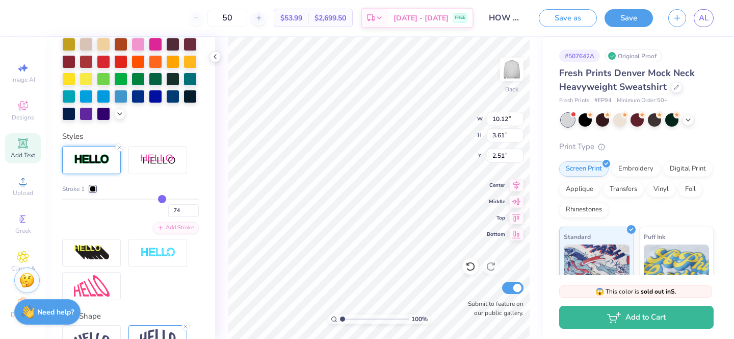
type input "75"
type input "76"
type input "75"
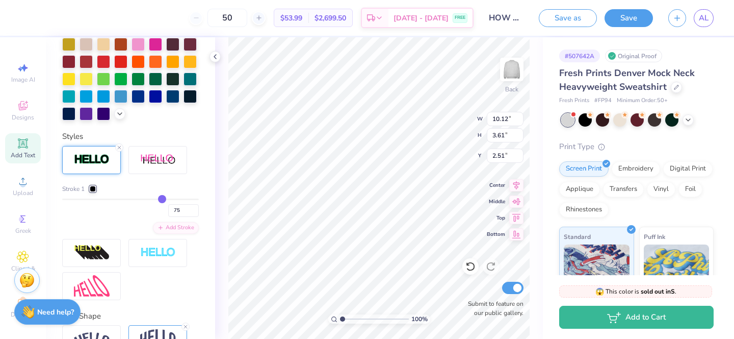
drag, startPoint x: 64, startPoint y: 199, endPoint x: 162, endPoint y: 205, distance: 98.1
type input "75"
click at [163, 200] on input "range" at bounding box center [130, 199] width 137 height 2
type input "14.92"
type input "8.42"
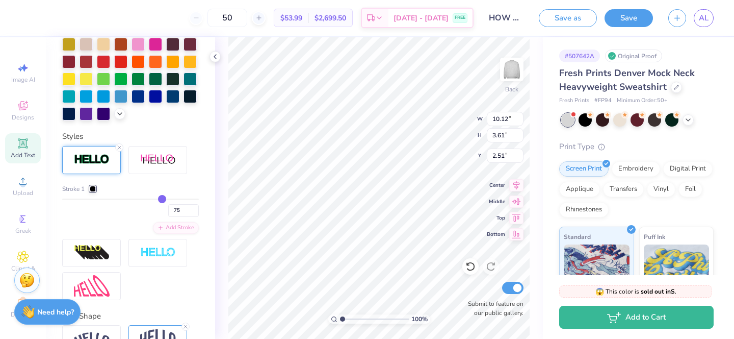
type input "0.53"
type input "72"
type input "65"
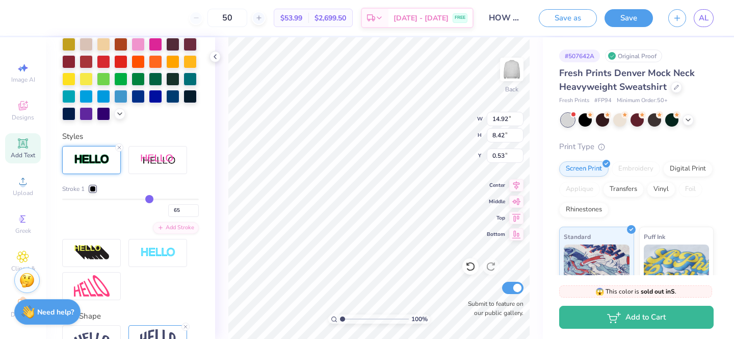
type input "51"
type input "32"
type input "15"
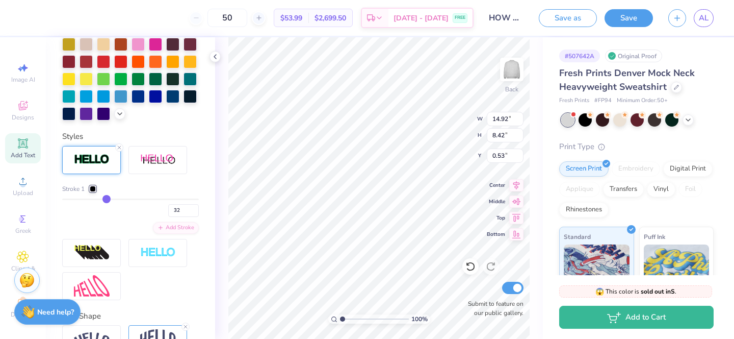
type input "15"
type input "1"
drag, startPoint x: 163, startPoint y: 201, endPoint x: 16, endPoint y: 185, distance: 147.8
type input "1"
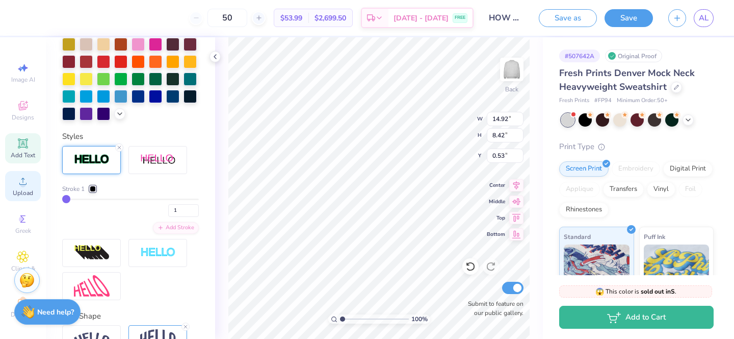
click at [62, 198] on input "range" at bounding box center [130, 199] width 137 height 2
type input "10.12"
type input "3.61"
type input "2.94"
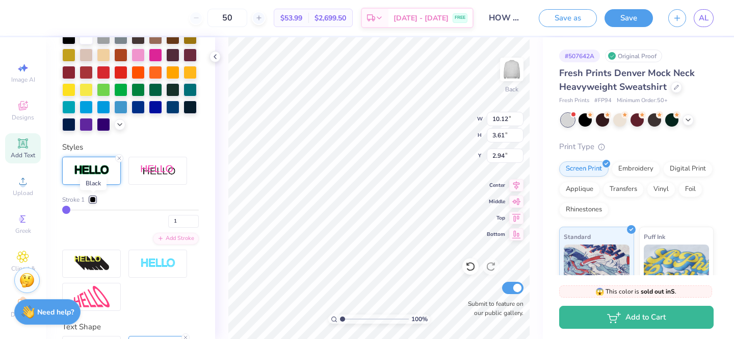
click at [93, 198] on div at bounding box center [93, 199] width 6 height 6
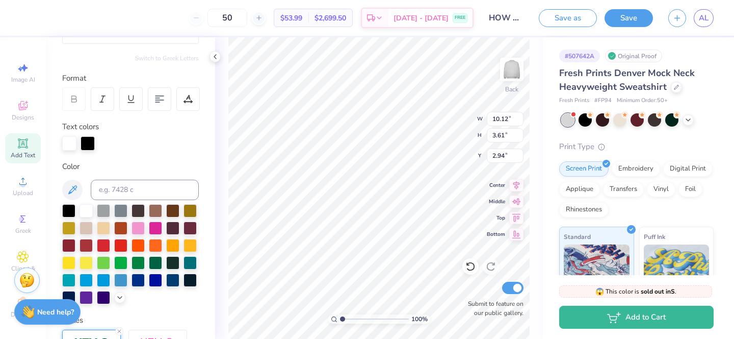
scroll to position [0, 0]
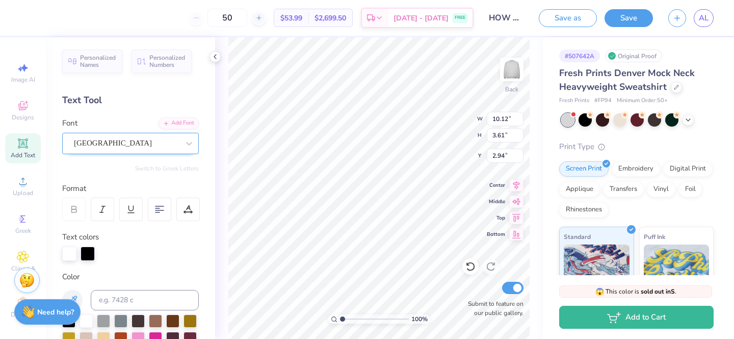
click at [135, 145] on div "Colombia" at bounding box center [126, 143] width 107 height 16
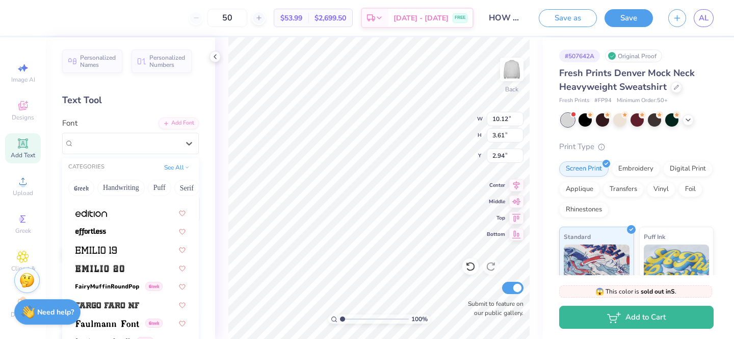
scroll to position [2283, 0]
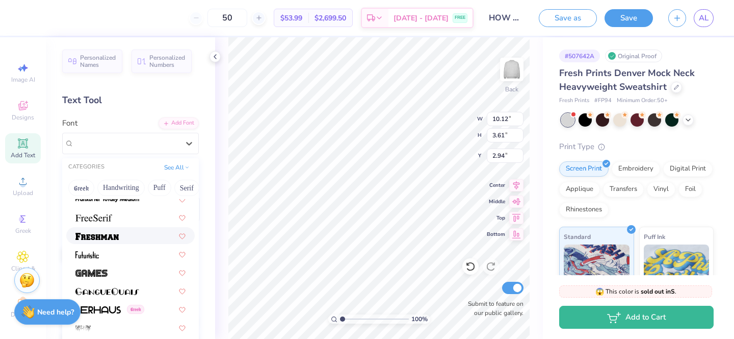
click at [130, 242] on div at bounding box center [130, 235] width 129 height 17
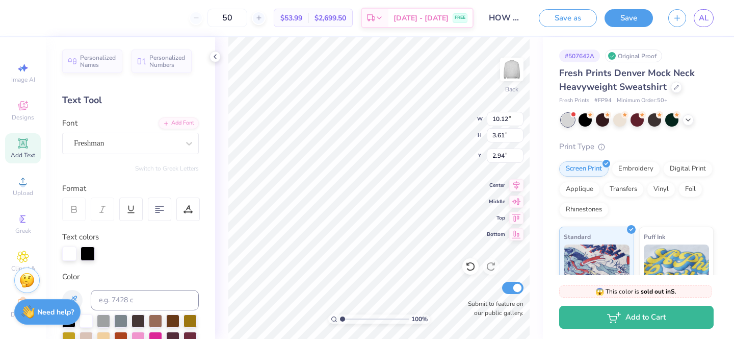
type input "16.27"
type input "5.43"
type input "2.03"
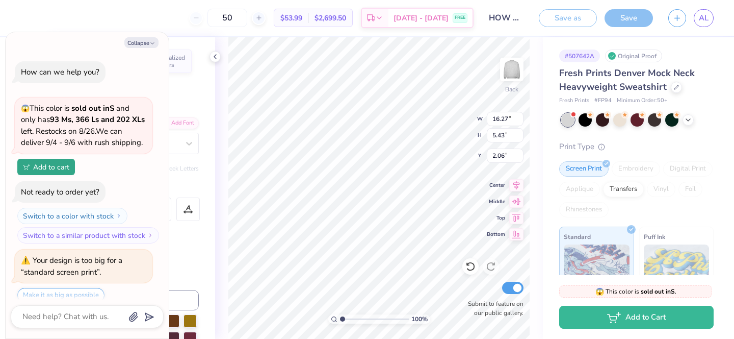
scroll to position [36, 0]
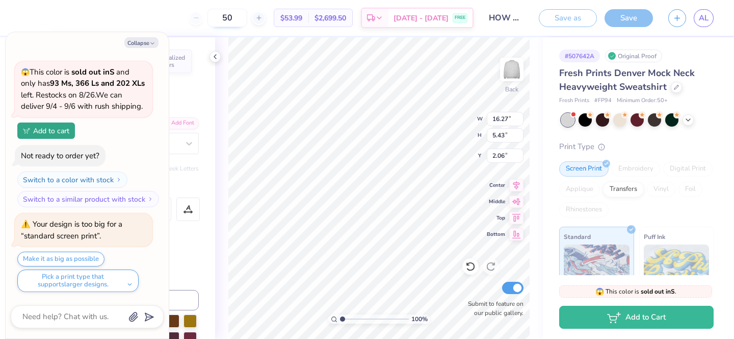
type textarea "x"
type input "14.52"
type input "4.84"
type input "2.64"
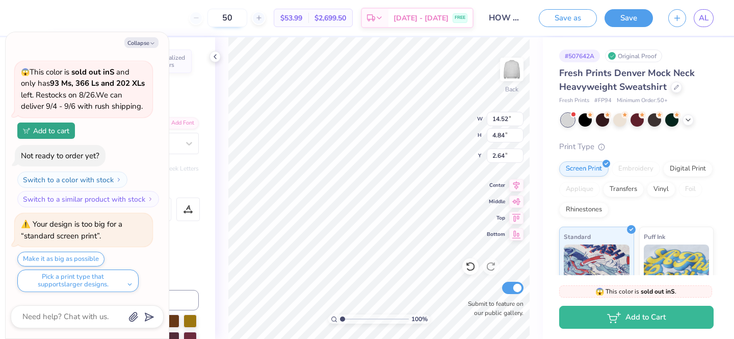
type textarea "x"
type input "1.60"
click at [149, 42] on icon "button" at bounding box center [152, 43] width 6 height 6
type textarea "x"
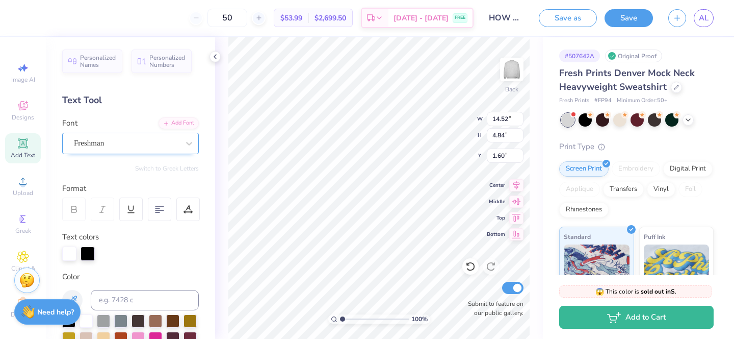
click at [131, 150] on div "Freshman" at bounding box center [126, 143] width 107 height 16
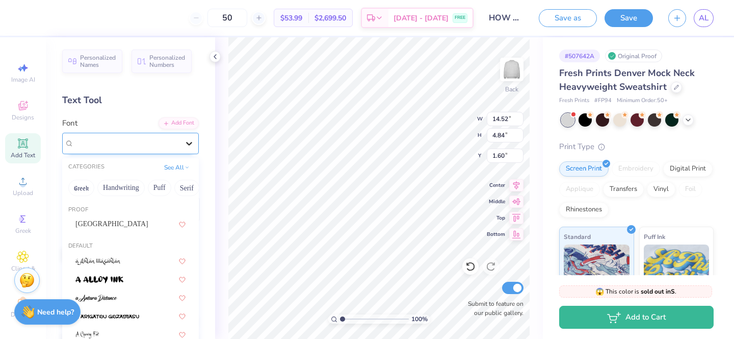
click at [185, 143] on icon at bounding box center [189, 143] width 10 height 10
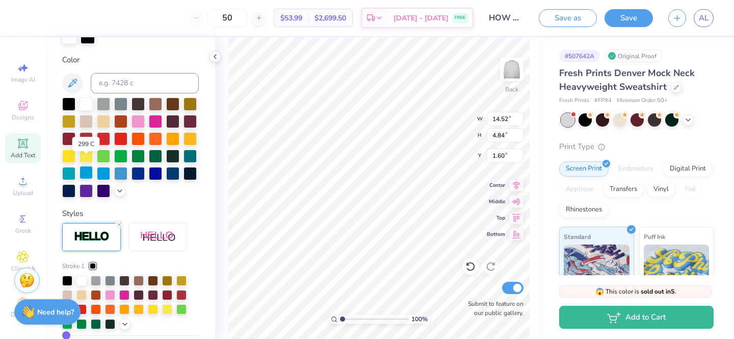
scroll to position [228, 0]
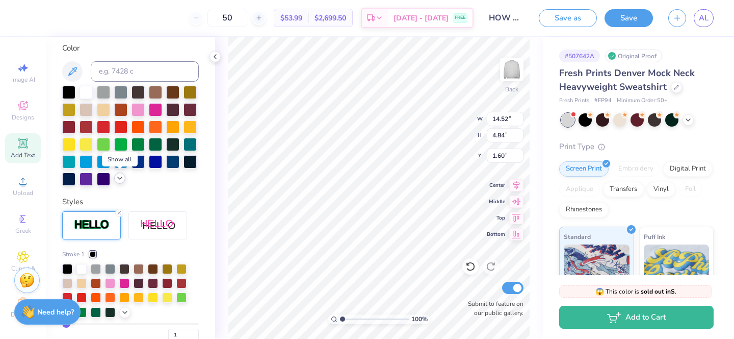
click at [122, 180] on icon at bounding box center [120, 178] width 8 height 8
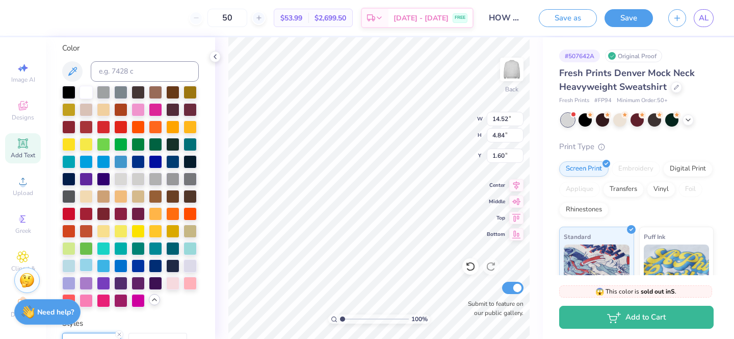
click at [87, 264] on div at bounding box center [86, 264] width 13 height 13
click at [514, 70] on img at bounding box center [512, 69] width 41 height 41
click at [514, 70] on img at bounding box center [512, 69] width 20 height 20
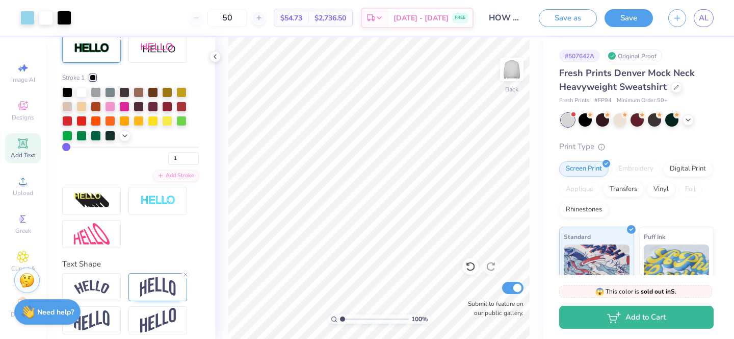
scroll to position [529, 0]
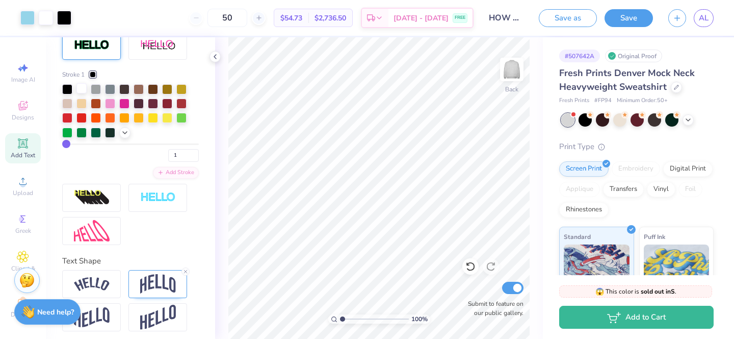
click at [81, 86] on div at bounding box center [81, 88] width 10 height 10
click at [513, 17] on input "HOW MUCH WOULD I TBE TO BUY 50 OF THESE" at bounding box center [506, 18] width 50 height 20
click at [500, 17] on input "HOW MUCH WOULD I TBE TO BUY 50 OF THESE" at bounding box center [506, 18] width 50 height 20
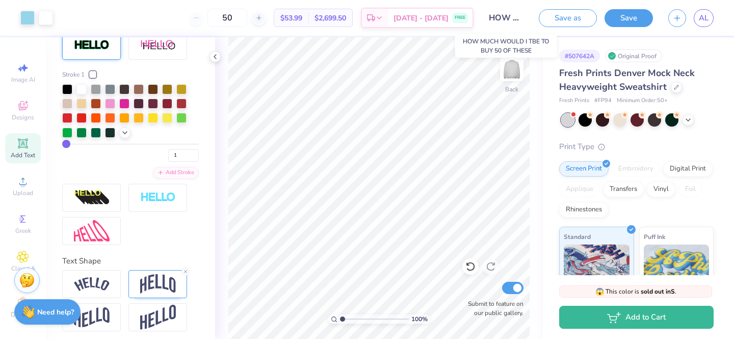
click at [500, 17] on input "HOW MUCH WOULD I TBE TO BUY 50 OF THESE" at bounding box center [506, 18] width 50 height 20
click at [504, 20] on input "HOW MUCH WOULD I TBE TO BUY 50 OF THESE" at bounding box center [506, 18] width 50 height 20
click at [507, 20] on input "HOW MUCH WOULD I TBE TO BUY 50 OF THESE" at bounding box center [506, 18] width 50 height 20
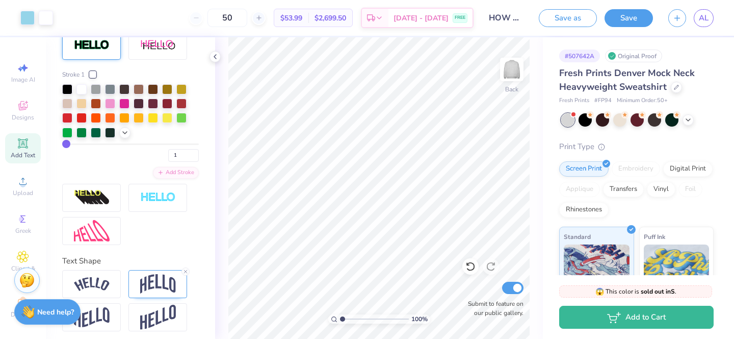
click at [523, 27] on input "HOW MUCH WOULD I TBE TO BUY 50 OF THESE" at bounding box center [506, 18] width 50 height 20
click at [645, 16] on button "Save" at bounding box center [629, 17] width 48 height 18
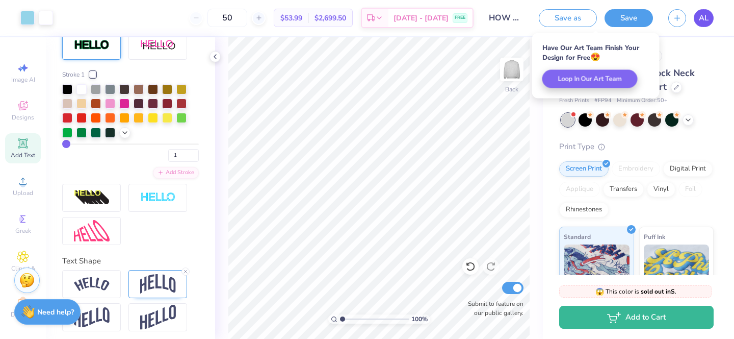
click at [707, 21] on span "AL" at bounding box center [704, 18] width 10 height 12
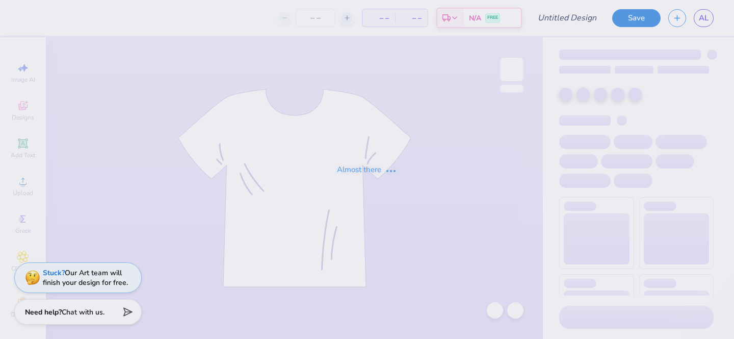
type input "HOW MUCH WOULD I TBE TO BUY 50 OF THESE"
type input "50"
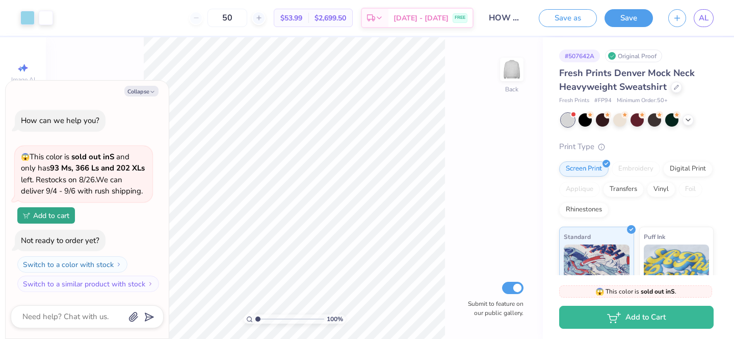
click at [512, 15] on input "HOW MUCH WOULD I TBE TO BUY 50 OF THESE" at bounding box center [506, 18] width 50 height 20
click at [566, 23] on button "Save as" at bounding box center [568, 17] width 58 height 18
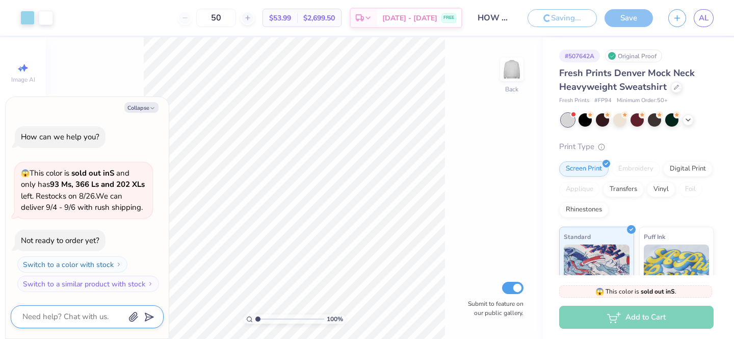
click at [79, 316] on textarea at bounding box center [73, 317] width 104 height 14
type textarea "c"
type textarea "x"
type textarea "ch"
type textarea "x"
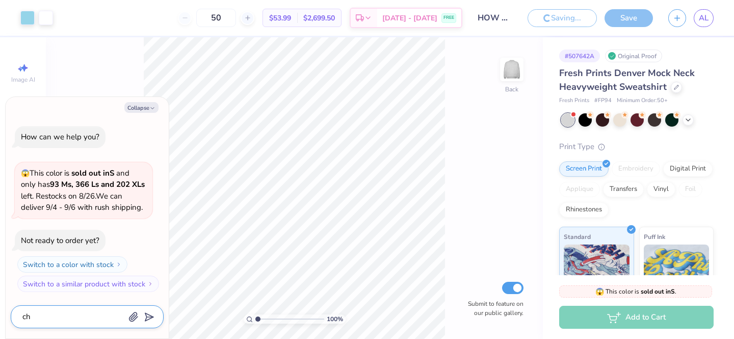
type textarea "cha"
type textarea "x"
type textarea "chan"
type textarea "x"
type textarea "chang"
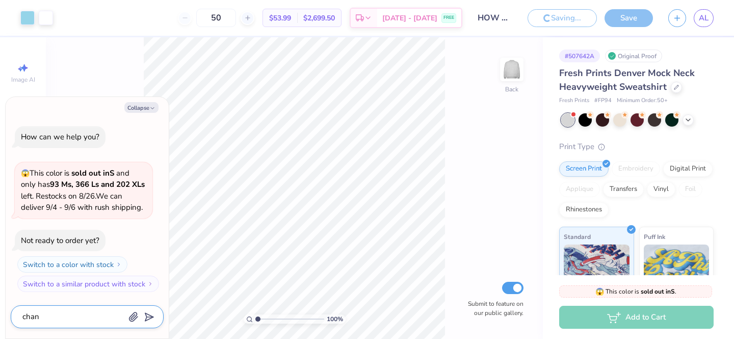
type textarea "x"
type textarea "change"
type textarea "x"
type textarea "change"
type textarea "x"
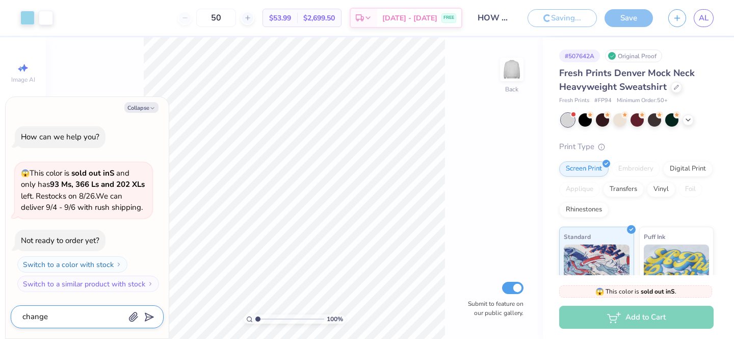
type textarea "change n"
type textarea "x"
type textarea "change na"
type textarea "x"
type textarea "change nam"
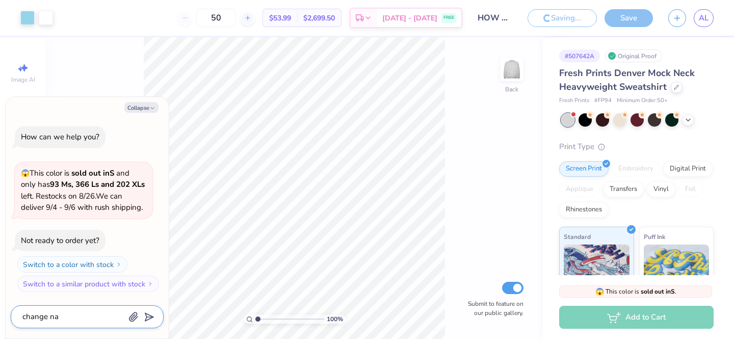
type textarea "x"
type textarea "change name"
type textarea "x"
type textarea "change name"
type textarea "x"
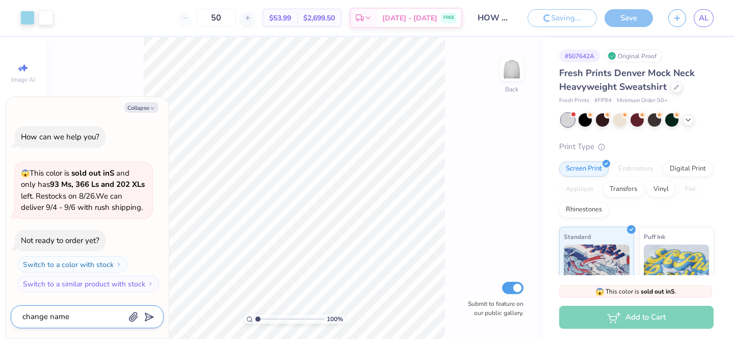
type textarea "change name o"
type textarea "x"
type textarea "change name of"
type textarea "x"
type textarea "change name of"
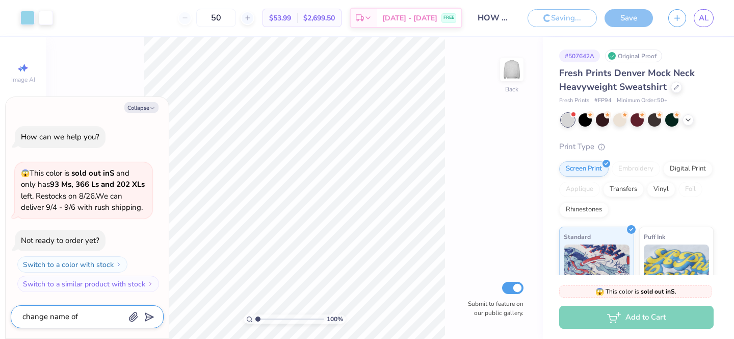
type textarea "x"
type textarea "change name of d"
type textarea "x"
type textarea "change name of de"
type textarea "x"
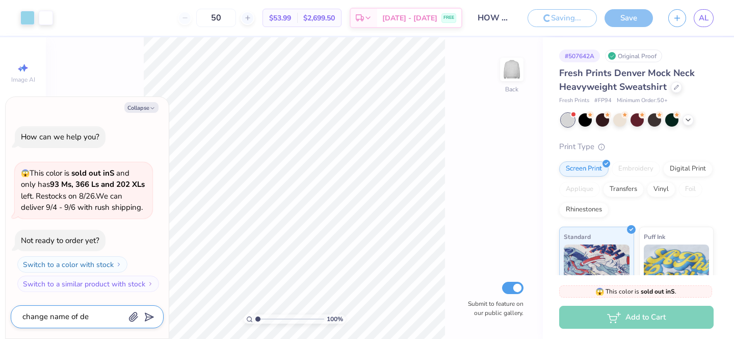
type textarea "change name of des"
type textarea "x"
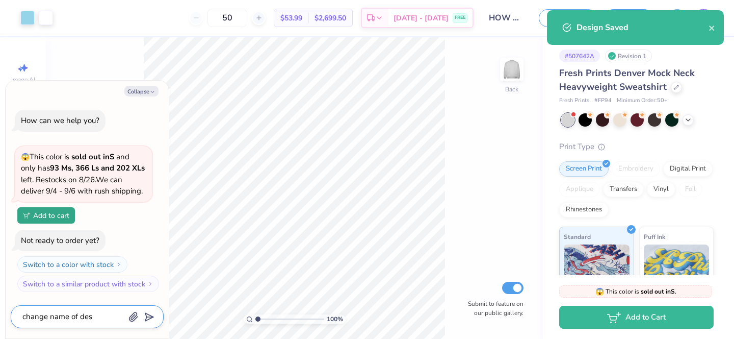
type textarea "change name of desi"
type textarea "x"
type textarea "change name of desig"
type textarea "x"
type textarea "change name of design"
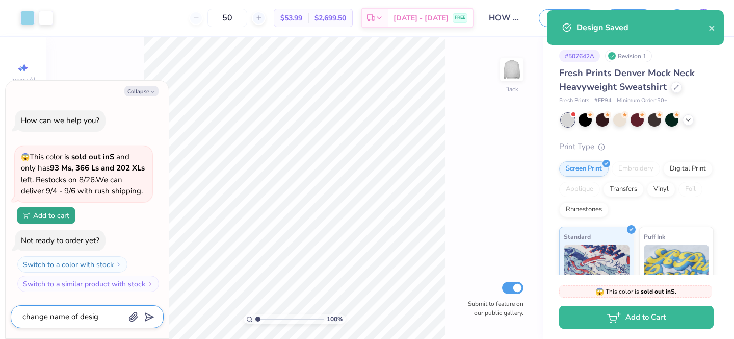
type textarea "x"
type textarea "change name of design"
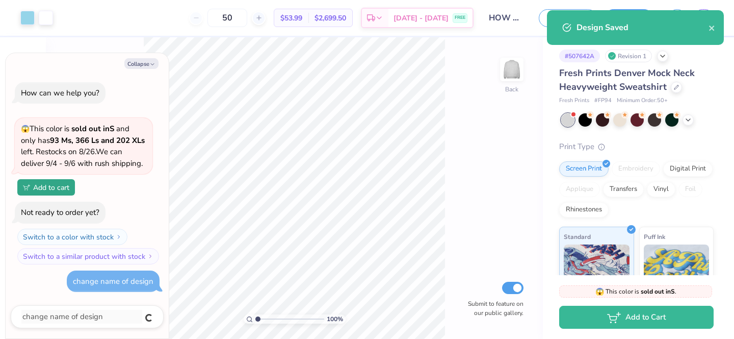
type textarea "x"
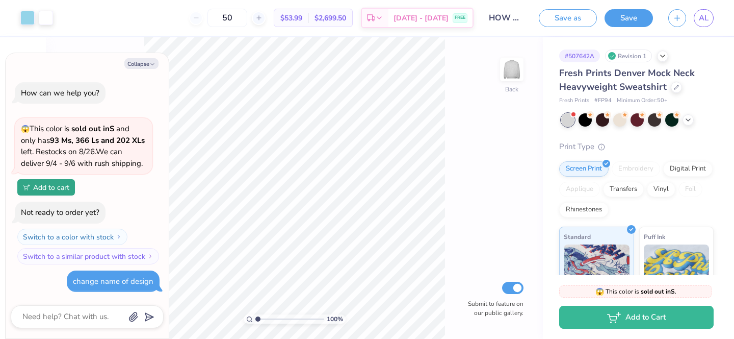
click at [494, 16] on input "HOW MUCH WOULD I TBE TO BUY 50 OF THESE" at bounding box center [506, 18] width 50 height 20
type textarea "x"
click at [518, 21] on input "HOW MUCH WOULD I TBE TO BUY 50 OF THESE" at bounding box center [506, 18] width 50 height 20
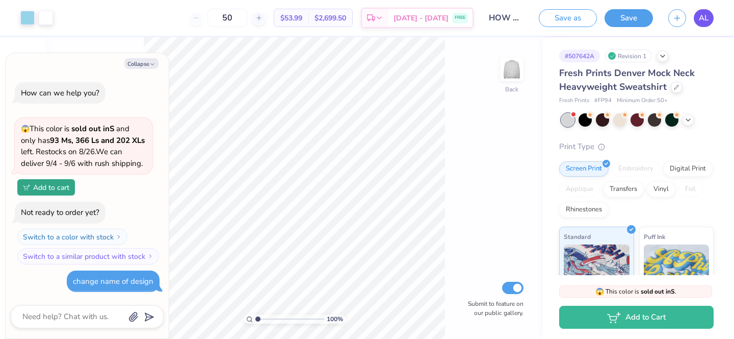
click at [705, 18] on span "AL" at bounding box center [704, 18] width 10 height 12
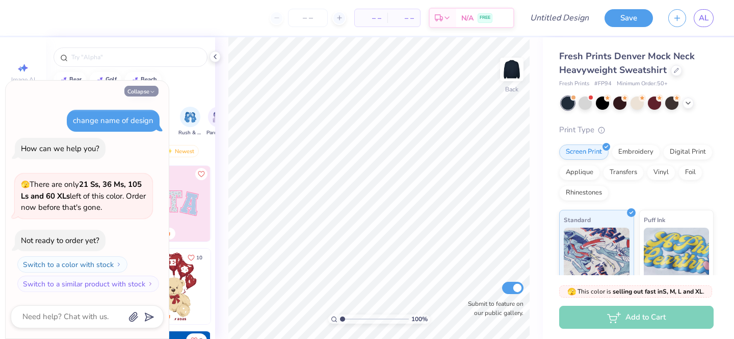
click at [142, 87] on button "Collapse" at bounding box center [141, 91] width 34 height 11
type textarea "x"
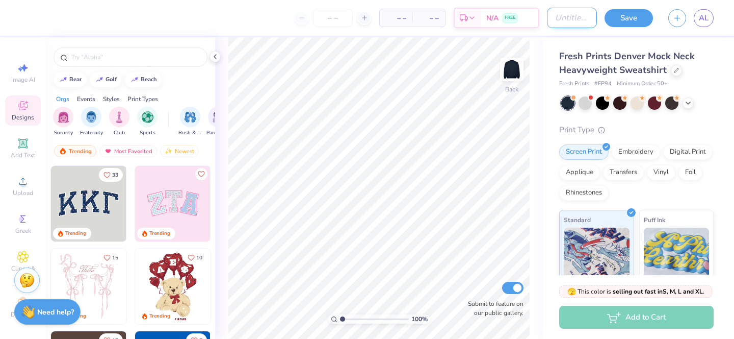
click at [552, 21] on input "Design Title" at bounding box center [572, 18] width 50 height 20
type input "Champ Mockneck - baby blue & white"
type textarea "x"
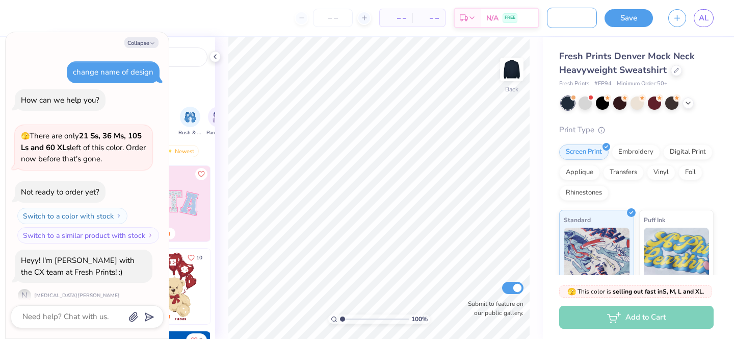
scroll to position [11, 0]
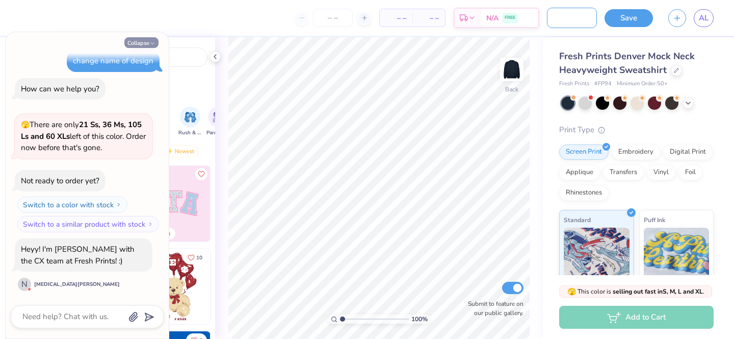
type input "Champ Mockneck - baby blue & white"
click at [155, 39] on button "Collapse" at bounding box center [141, 42] width 34 height 11
type textarea "x"
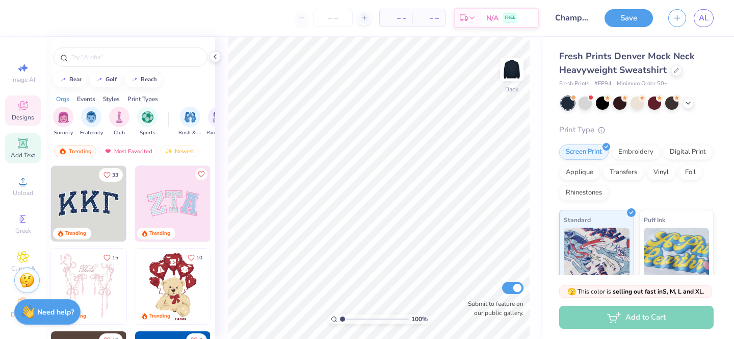
click at [19, 148] on icon at bounding box center [23, 143] width 10 height 10
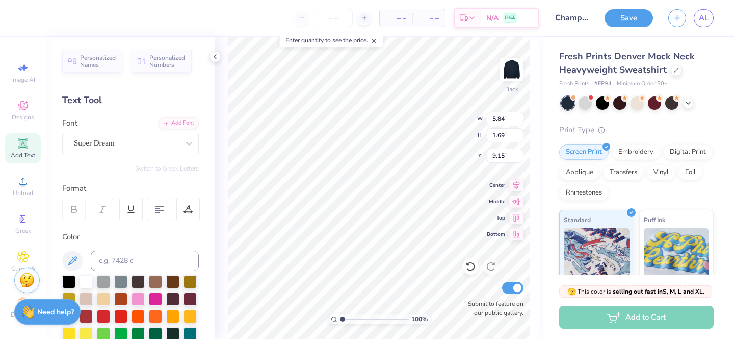
type textarea "CHAMP"
click at [582, 106] on div at bounding box center [585, 101] width 13 height 13
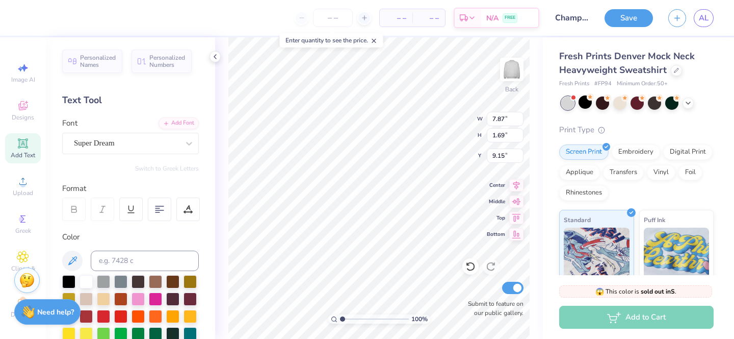
type input "7.87"
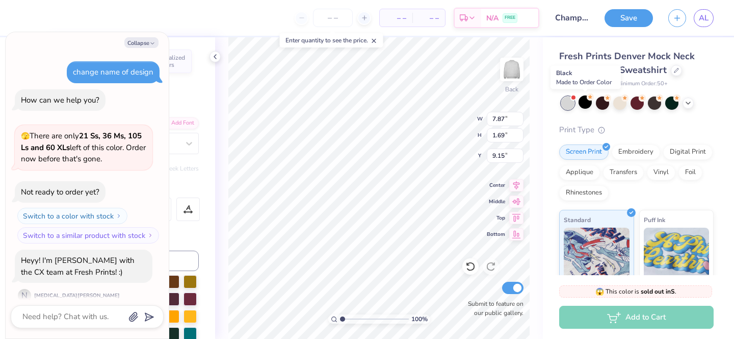
scroll to position [155, 0]
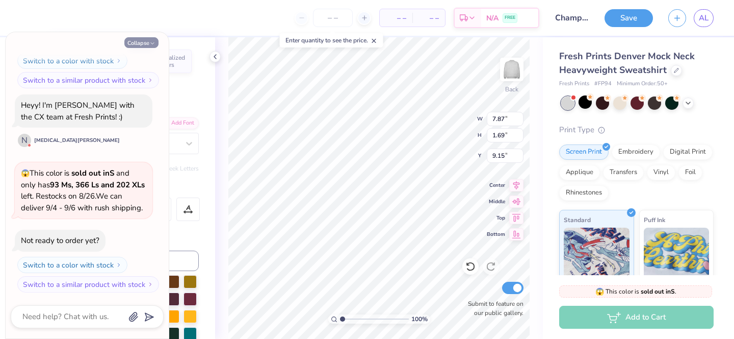
click at [133, 43] on button "Collapse" at bounding box center [141, 42] width 34 height 11
type textarea "x"
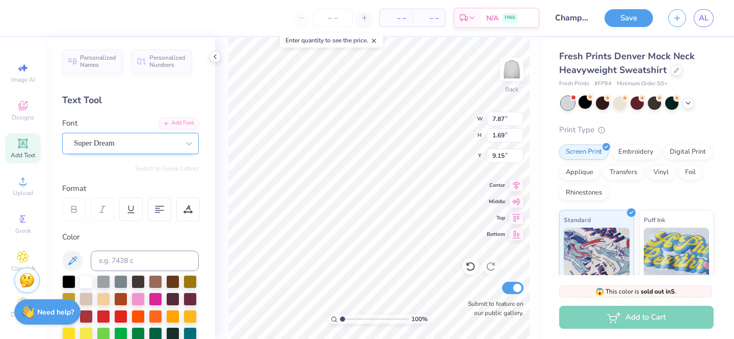
click at [131, 144] on div "Super Dream" at bounding box center [126, 143] width 107 height 16
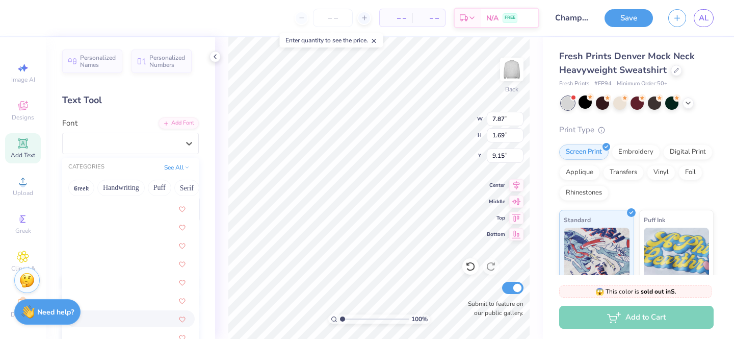
scroll to position [2219, 0]
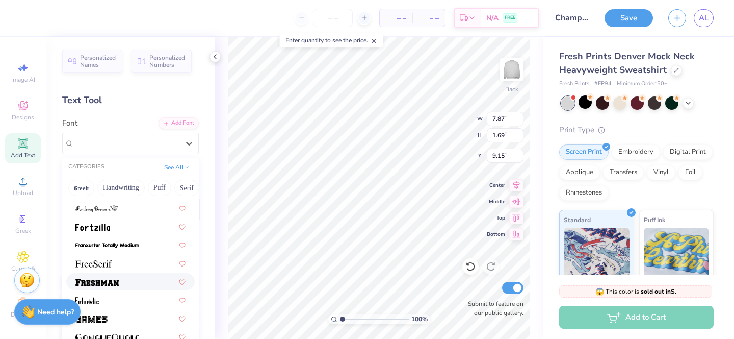
click at [146, 282] on div at bounding box center [130, 281] width 110 height 11
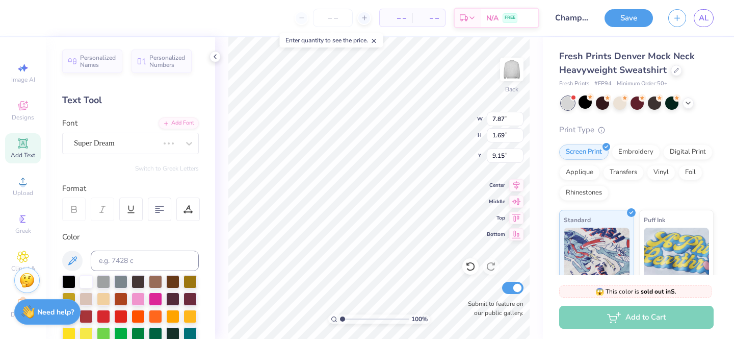
type input "9.59"
type input "2.01"
type input "8.99"
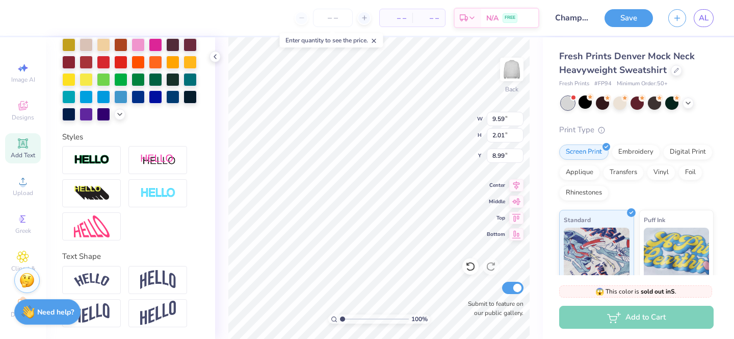
scroll to position [253, 0]
click at [157, 280] on img at bounding box center [158, 279] width 36 height 19
type input "3.70"
type input "8.15"
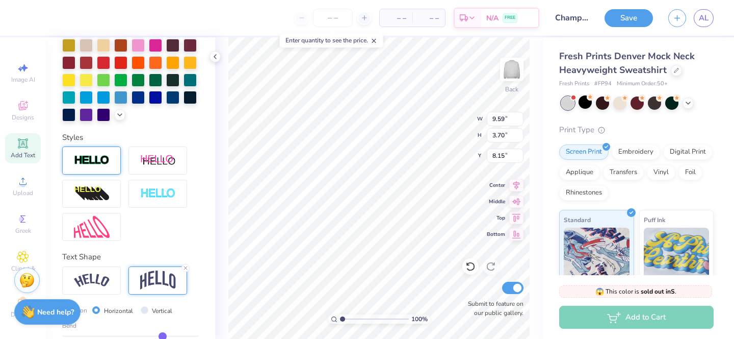
click at [103, 163] on img at bounding box center [92, 161] width 36 height 12
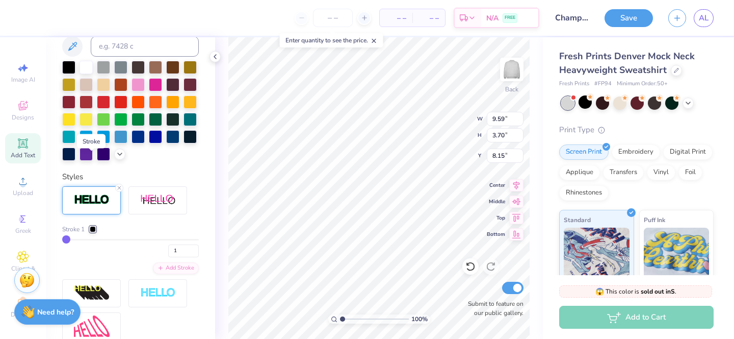
type input "9.62"
type input "3.73"
type input "8.13"
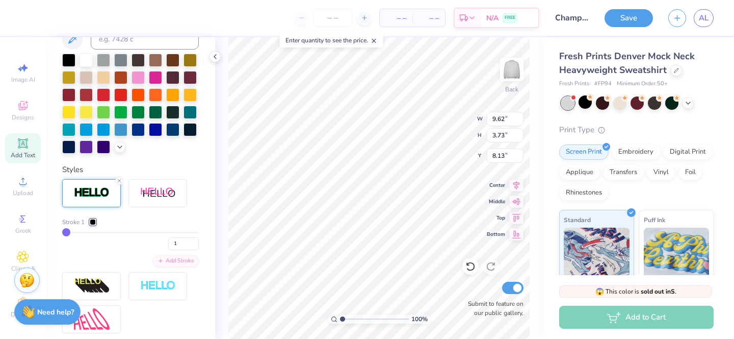
scroll to position [253, 0]
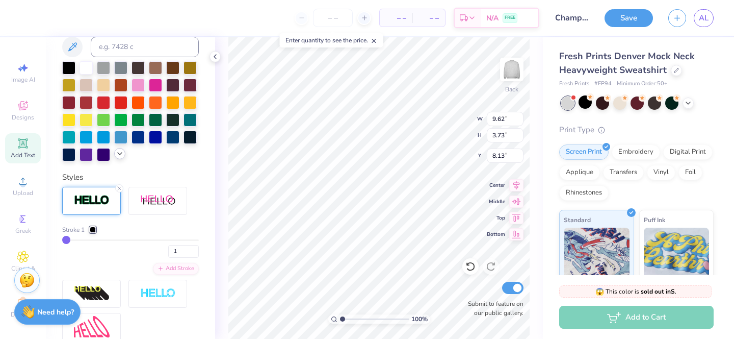
click at [119, 154] on icon at bounding box center [120, 153] width 8 height 8
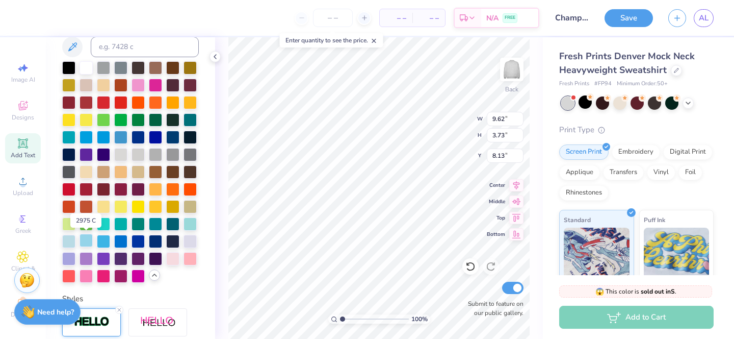
click at [84, 241] on div at bounding box center [86, 240] width 13 height 13
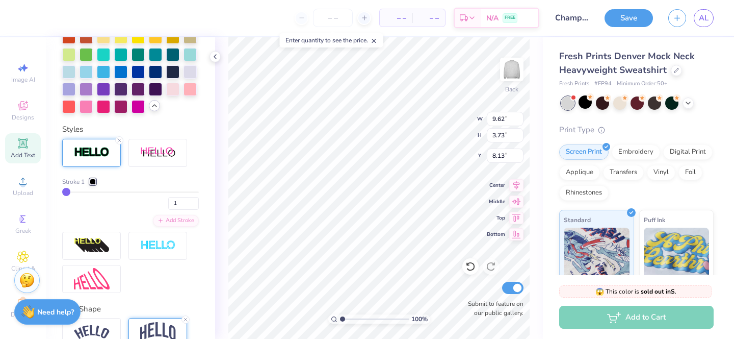
scroll to position [422, 0]
click at [95, 180] on div at bounding box center [93, 182] width 6 height 6
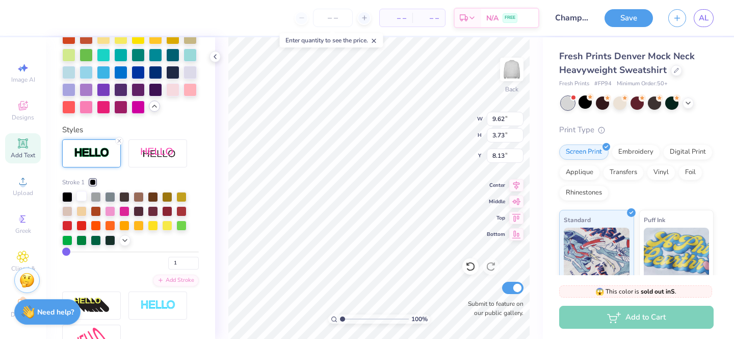
click at [81, 199] on div at bounding box center [81, 196] width 10 height 10
type input "10.55"
type input "4.09"
type input "12.56"
type input "4.87"
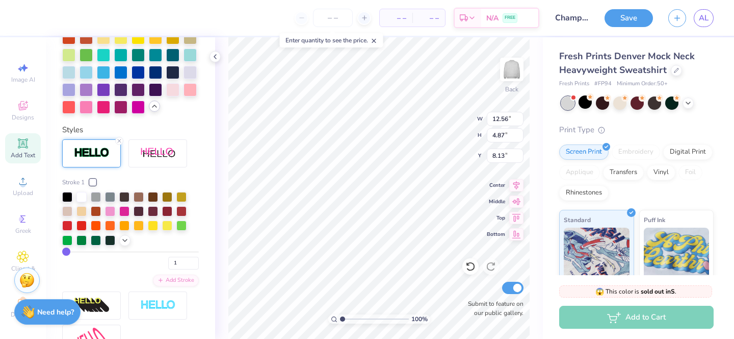
type input "14.90"
type input "5.78"
type input "1.45"
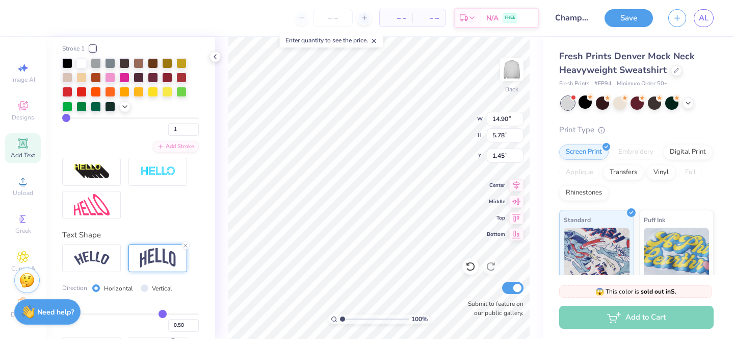
type input "0.51"
type input "0.5"
type input "0.50"
type input "0.49"
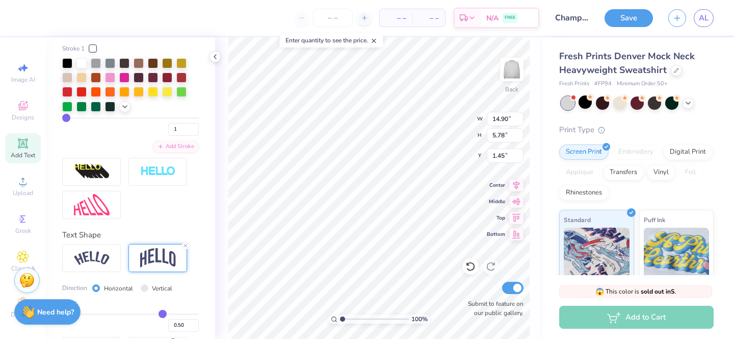
type input "0.49"
type input "0.48"
type input "0.47"
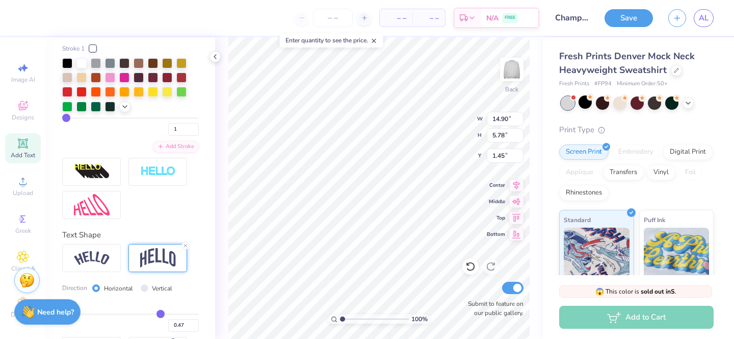
type input "0.46"
type input "0.45"
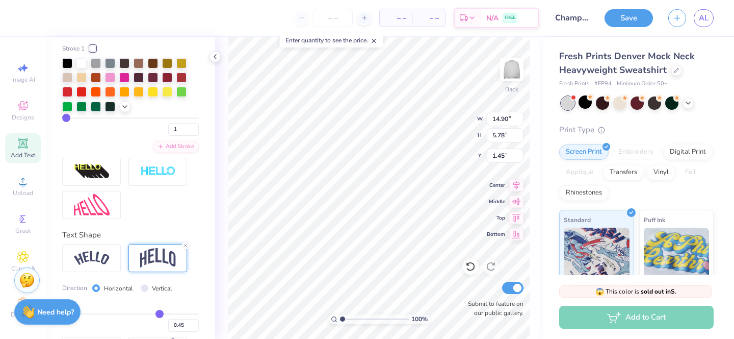
click at [159, 315] on input "range" at bounding box center [130, 314] width 137 height 2
type input "5.50"
type input "1.59"
type input "0.44"
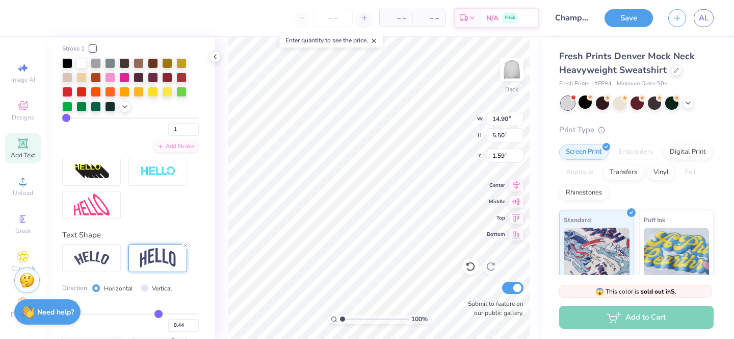
type input "0.43"
type input "0.42"
type input "0.41"
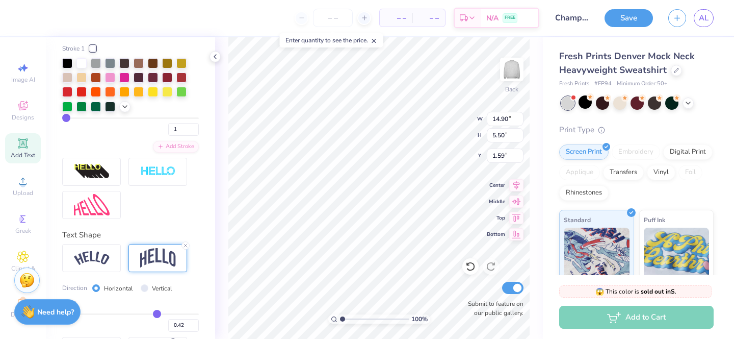
type input "0.41"
type input "0.4"
type input "0.40"
type input "0.39"
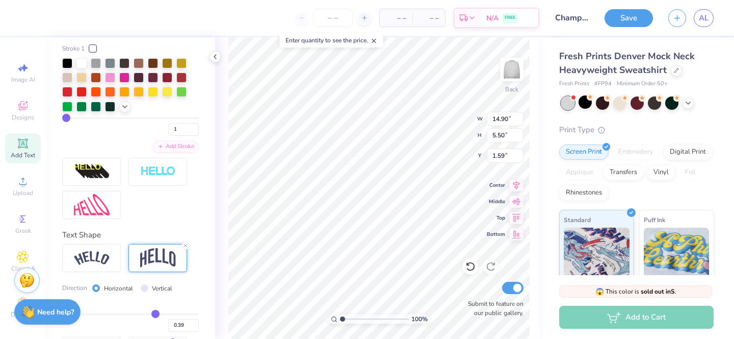
type input "0.39"
click at [156, 314] on input "range" at bounding box center [130, 314] width 137 height 2
type input "5.18"
type input "1.75"
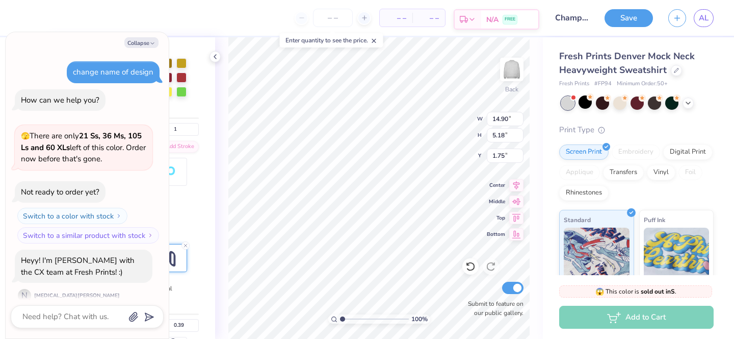
scroll to position [226, 0]
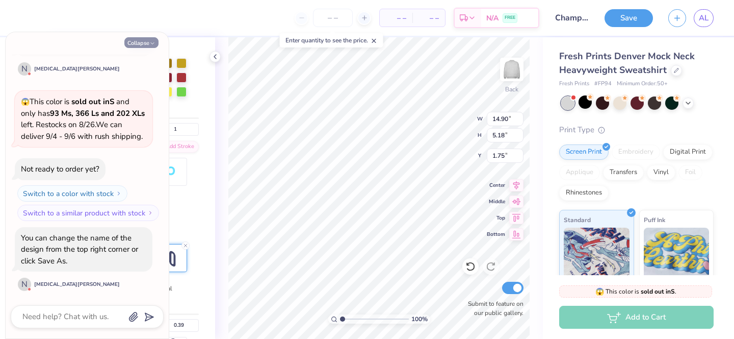
click at [144, 42] on button "Collapse" at bounding box center [141, 42] width 34 height 11
type textarea "x"
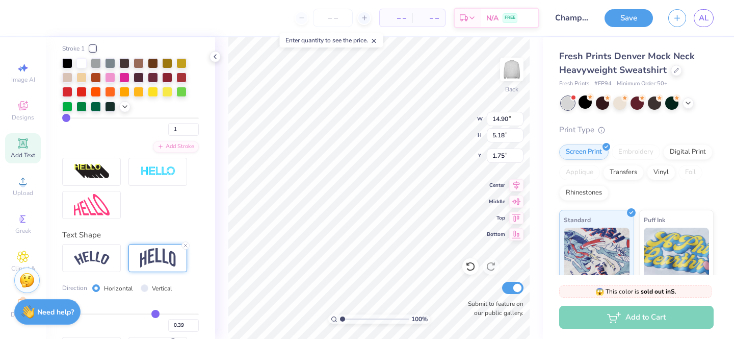
type input "0.38"
type input "0.37"
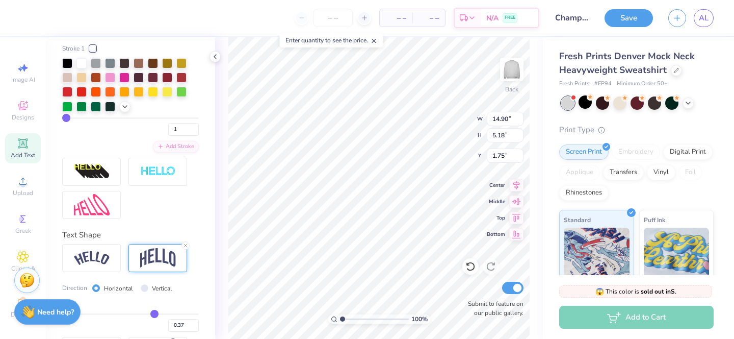
click at [155, 313] on input "range" at bounding box center [130, 314] width 137 height 2
type input "5.08"
type input "1.80"
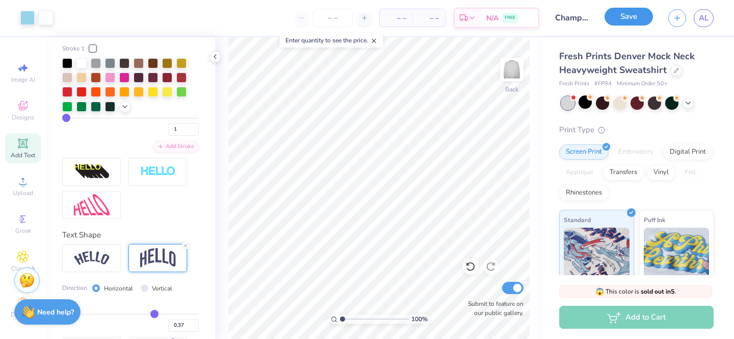
click at [632, 15] on button "Save" at bounding box center [629, 17] width 48 height 18
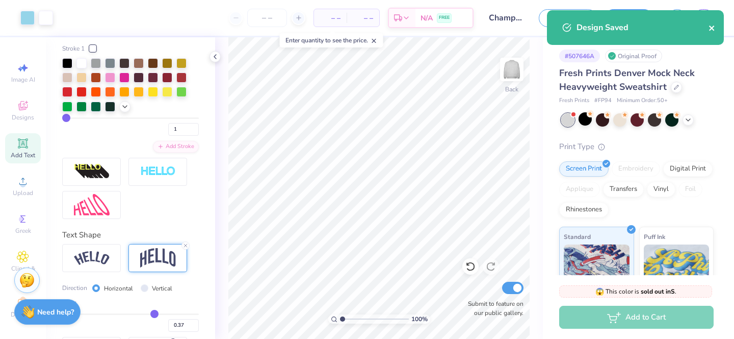
click at [711, 26] on icon "close" at bounding box center [712, 28] width 7 height 8
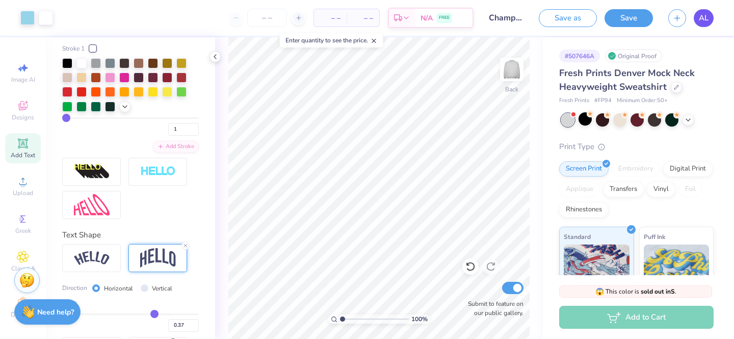
click at [705, 19] on span "AL" at bounding box center [704, 18] width 10 height 12
click at [601, 118] on div at bounding box center [602, 118] width 13 height 13
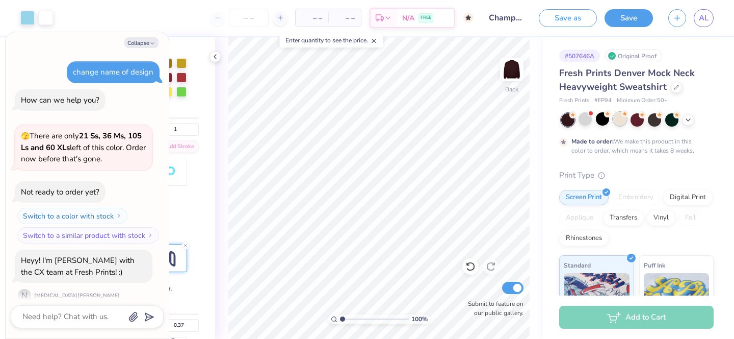
scroll to position [311, 0]
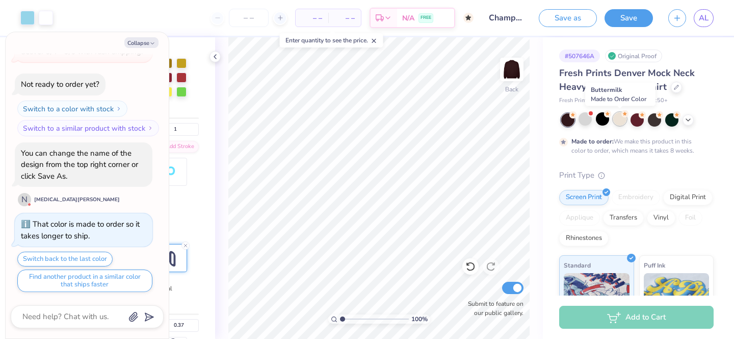
click at [621, 123] on div at bounding box center [620, 118] width 13 height 13
click at [584, 122] on div at bounding box center [585, 118] width 13 height 13
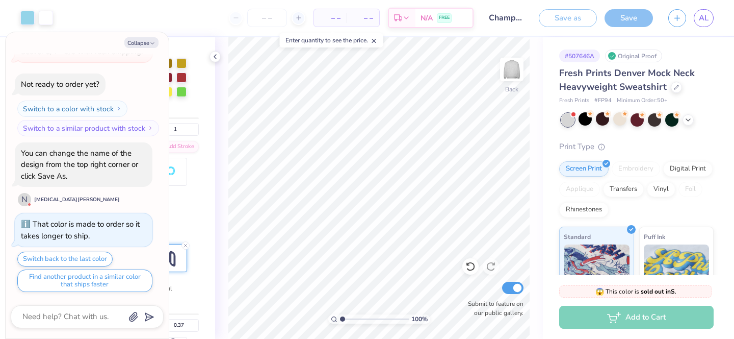
scroll to position [506, 0]
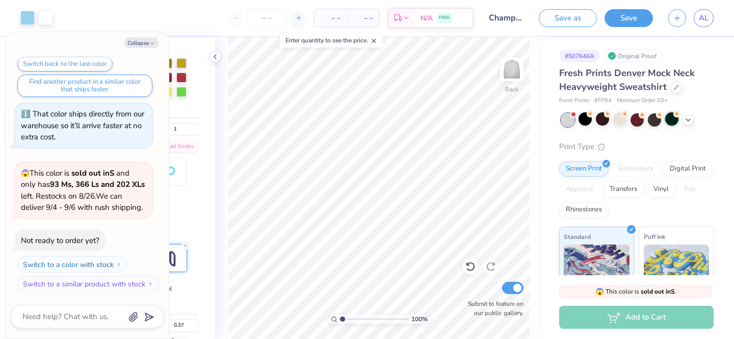
click at [676, 123] on div at bounding box center [672, 118] width 13 height 13
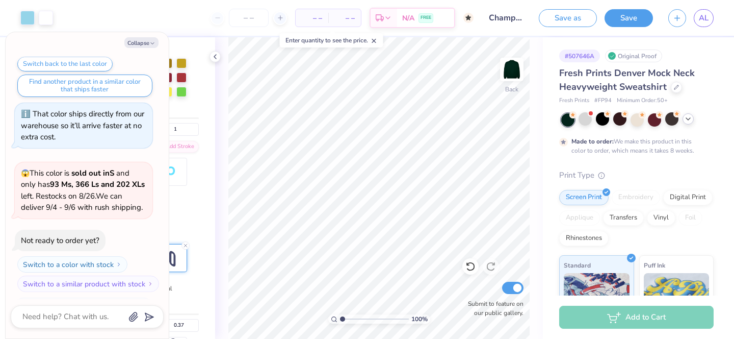
scroll to position [591, 0]
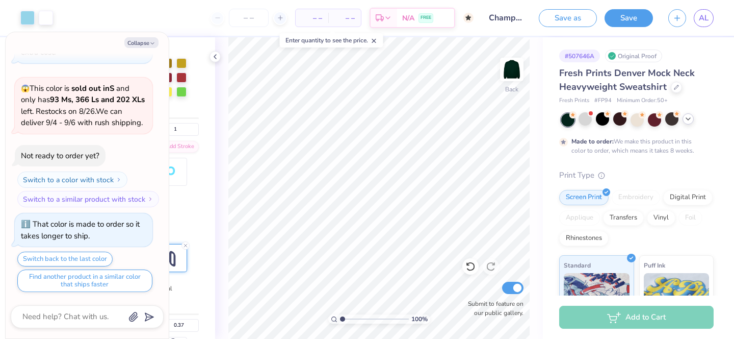
click at [689, 116] on icon at bounding box center [688, 119] width 8 height 8
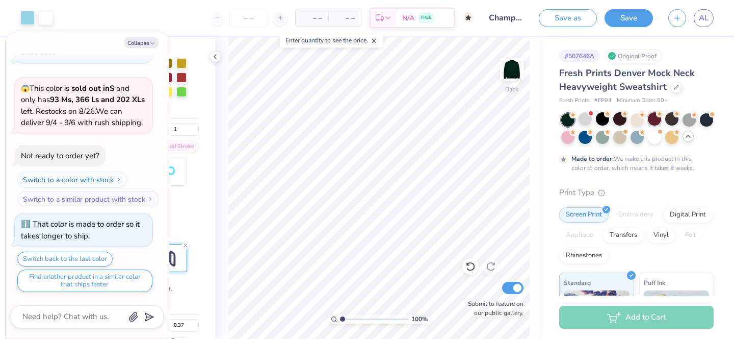
click at [653, 119] on div at bounding box center [654, 118] width 13 height 13
click at [571, 138] on div at bounding box center [567, 136] width 13 height 13
click at [586, 138] on div at bounding box center [585, 136] width 13 height 13
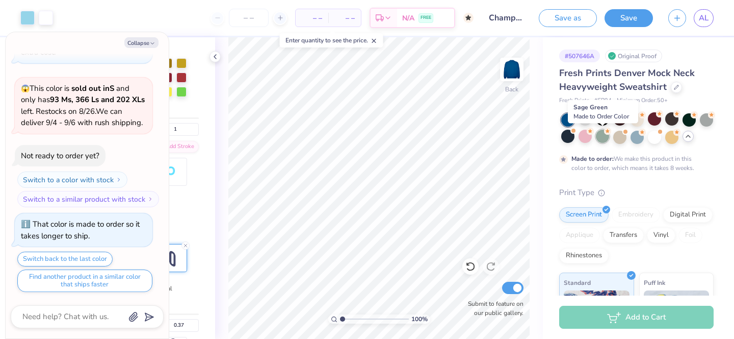
click at [604, 139] on div at bounding box center [602, 136] width 13 height 13
click at [638, 138] on div at bounding box center [637, 136] width 13 height 13
click at [584, 123] on div at bounding box center [585, 118] width 13 height 13
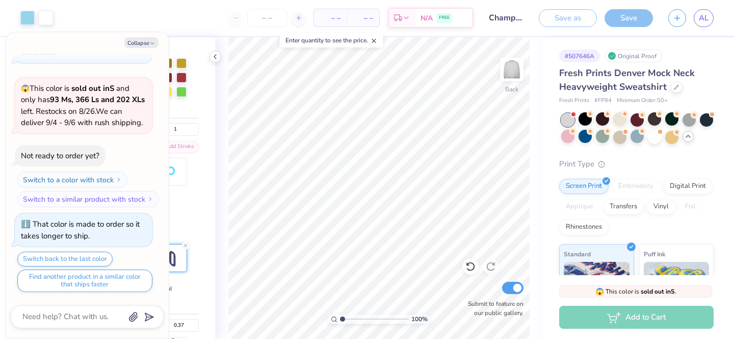
scroll to position [785, 0]
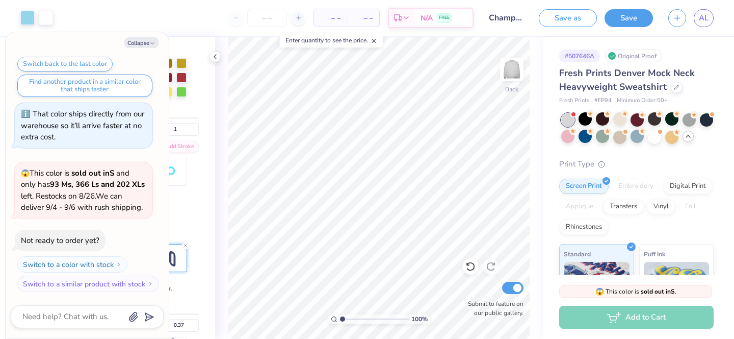
click at [709, 8] on div "Save as Save AL" at bounding box center [636, 18] width 195 height 36
click at [707, 19] on span "AL" at bounding box center [704, 18] width 10 height 12
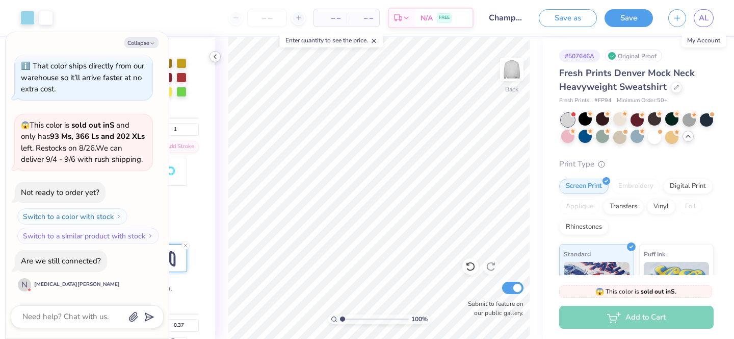
click at [215, 57] on polyline at bounding box center [215, 57] width 2 height 4
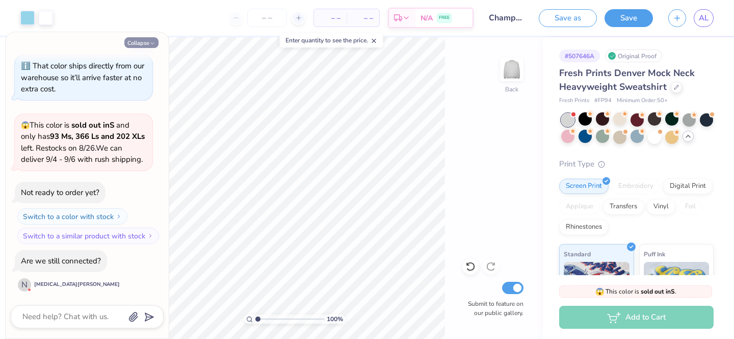
click at [146, 42] on button "Collapse" at bounding box center [141, 42] width 34 height 11
type textarea "x"
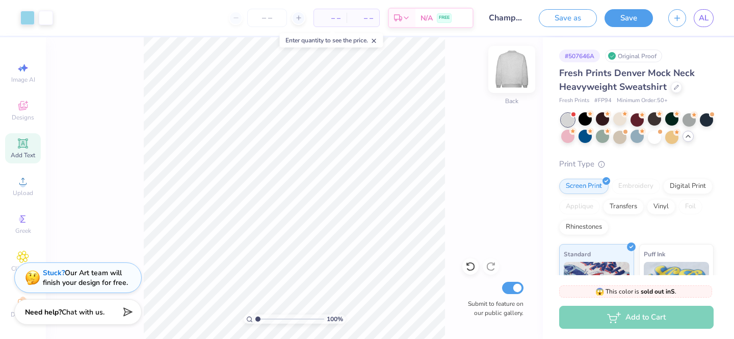
click at [510, 67] on img at bounding box center [512, 69] width 41 height 41
click at [515, 71] on img at bounding box center [512, 69] width 41 height 41
click at [17, 149] on div "Add Text" at bounding box center [23, 148] width 36 height 30
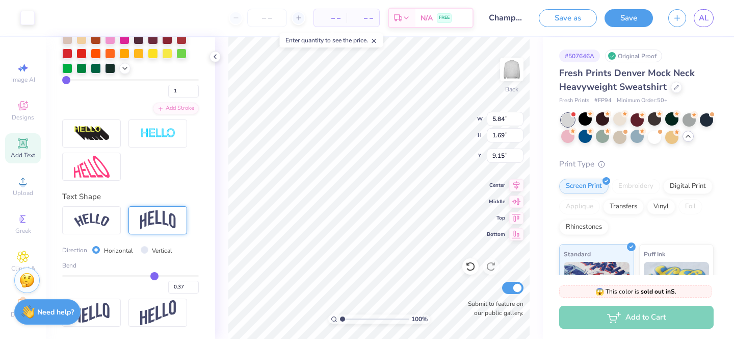
scroll to position [415, 0]
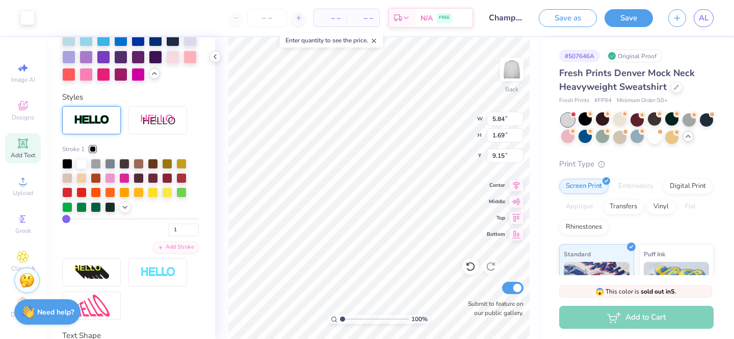
type input "5.88"
type input "1.72"
type input "9.14"
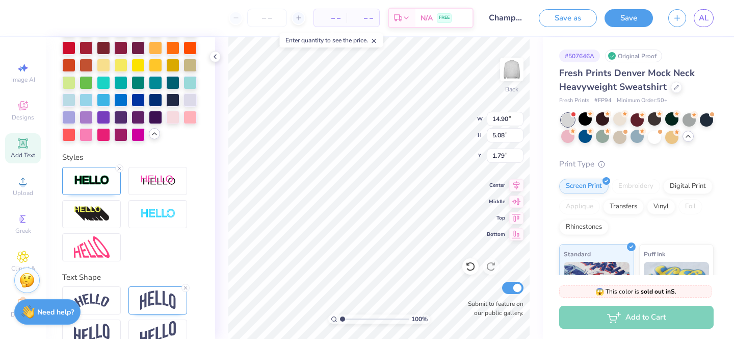
scroll to position [395, 0]
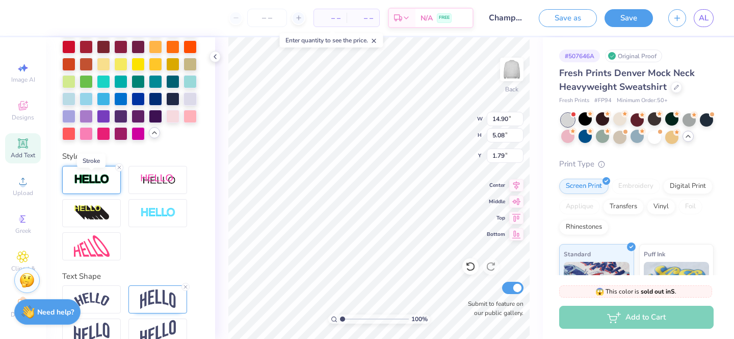
click at [84, 176] on img at bounding box center [92, 179] width 36 height 12
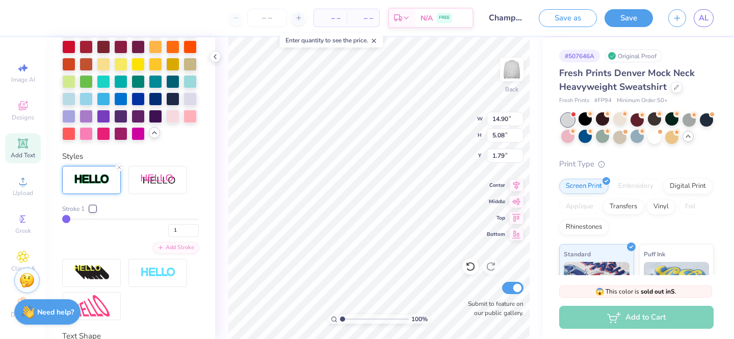
click at [94, 209] on div at bounding box center [93, 209] width 6 height 6
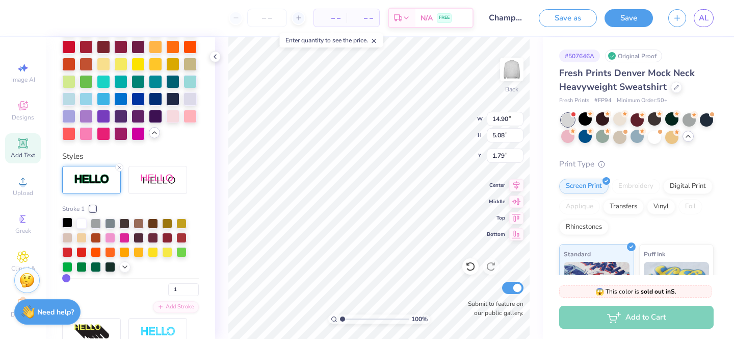
click at [67, 224] on div at bounding box center [67, 222] width 10 height 10
click at [78, 223] on div at bounding box center [81, 222] width 10 height 10
click at [508, 69] on img at bounding box center [512, 69] width 41 height 41
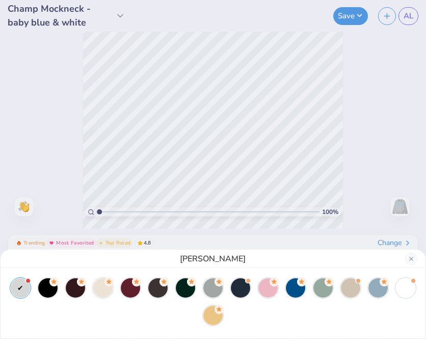
click at [2, 61] on div "[PERSON_NAME]" at bounding box center [213, 169] width 426 height 339
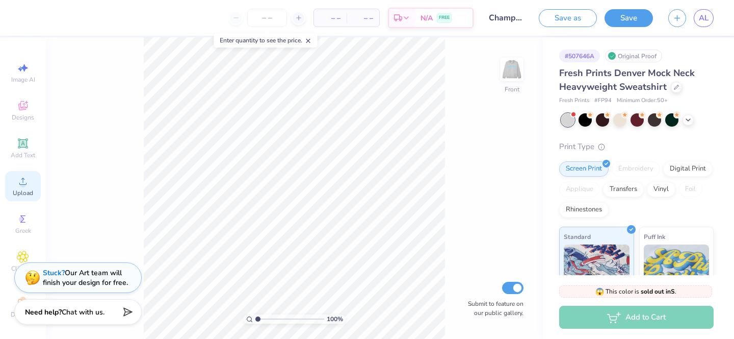
click at [26, 188] on div "Upload" at bounding box center [23, 186] width 36 height 30
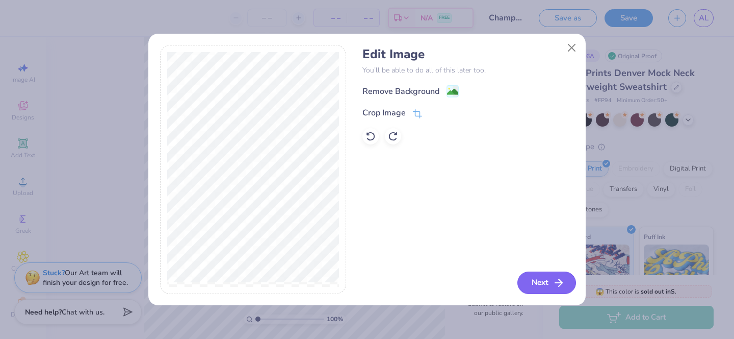
click at [542, 284] on button "Next" at bounding box center [547, 282] width 59 height 22
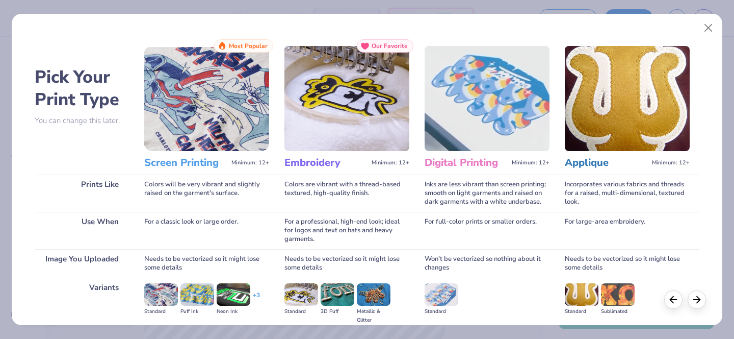
click at [216, 123] on img at bounding box center [206, 98] width 125 height 105
click at [708, 29] on button "Close" at bounding box center [708, 27] width 19 height 19
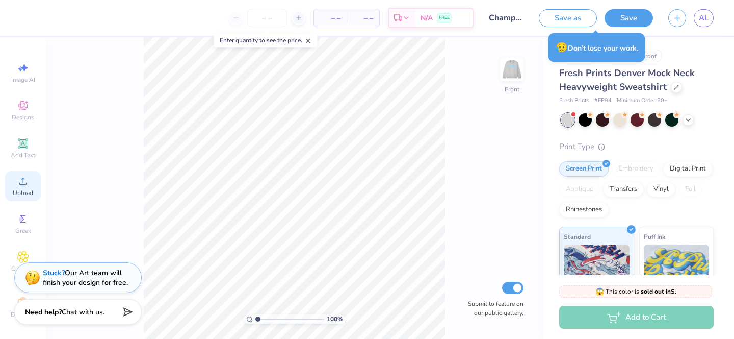
click at [23, 189] on span "Upload" at bounding box center [23, 193] width 20 height 8
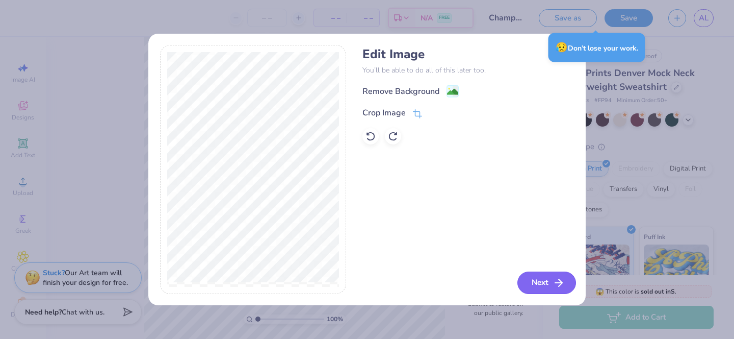
click at [546, 283] on button "Next" at bounding box center [547, 282] width 59 height 22
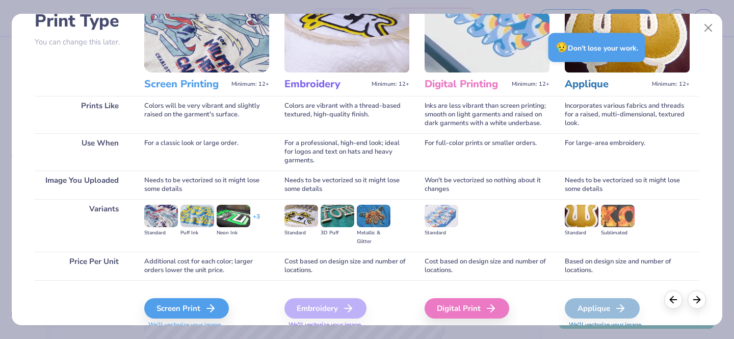
scroll to position [119, 0]
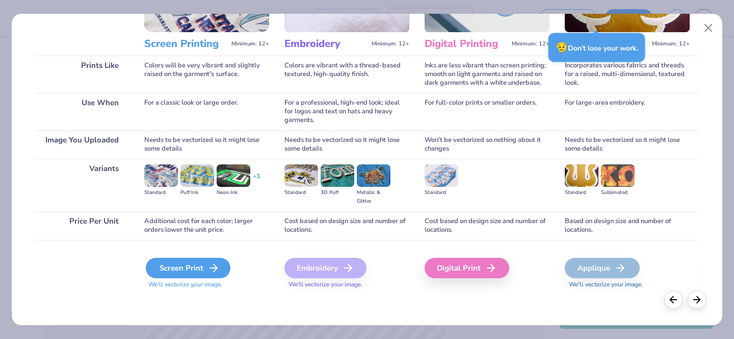
click at [206, 266] on div "Screen Print" at bounding box center [188, 268] width 85 height 20
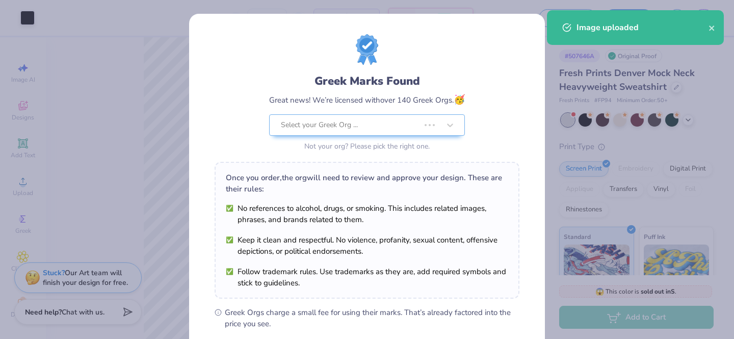
click at [255, 167] on body "Art colors – – Per Item – – Total Est. Delivery N/A FREE Design Title Champ Moc…" at bounding box center [367, 169] width 734 height 339
type input "1.87"
type input "1.72"
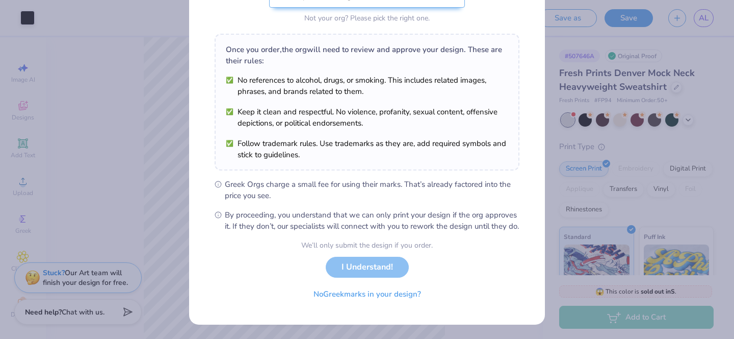
scroll to position [138, 0]
click at [392, 296] on button "No Greek marks in your design?" at bounding box center [367, 291] width 125 height 21
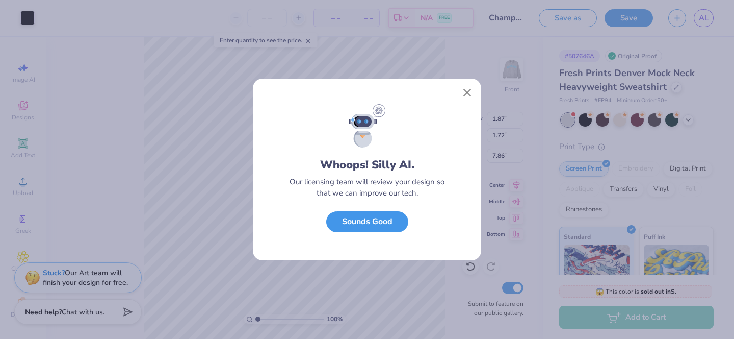
click at [374, 222] on button "Sounds Good" at bounding box center [367, 221] width 82 height 21
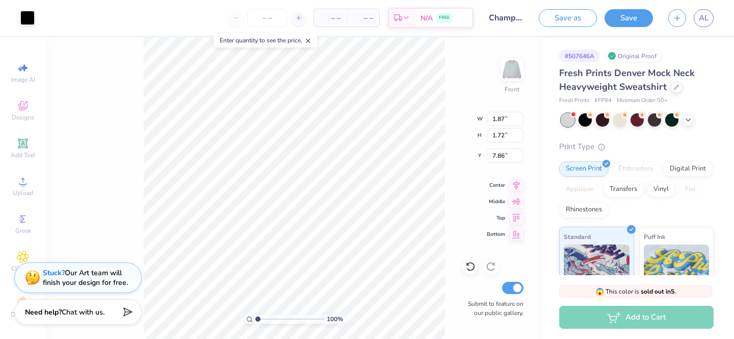
type input "0.77"
type input "3.20"
type input "2.94"
type input "0.82"
click at [509, 71] on img at bounding box center [512, 69] width 41 height 41
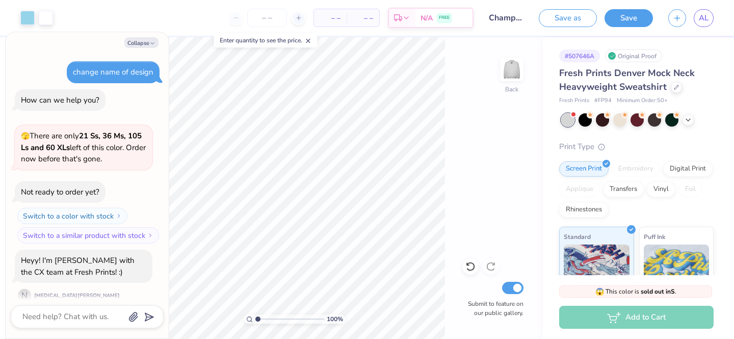
scroll to position [905, 0]
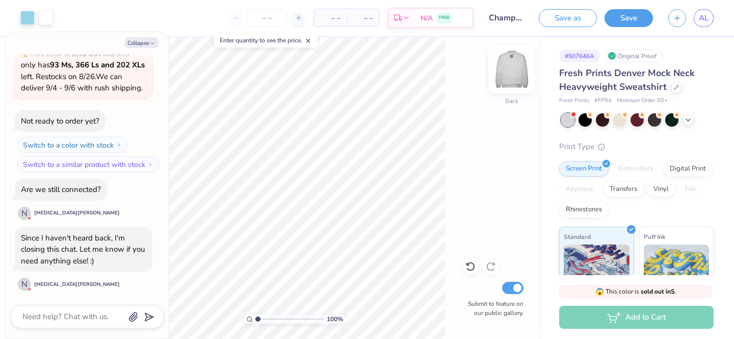
click at [517, 64] on img at bounding box center [512, 69] width 41 height 41
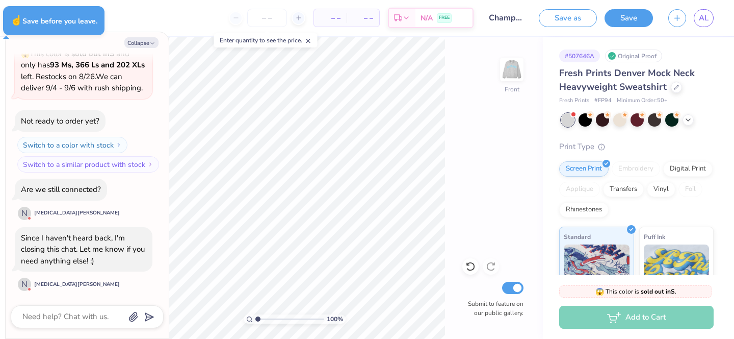
type textarea "x"
